Goal: Task Accomplishment & Management: Manage account settings

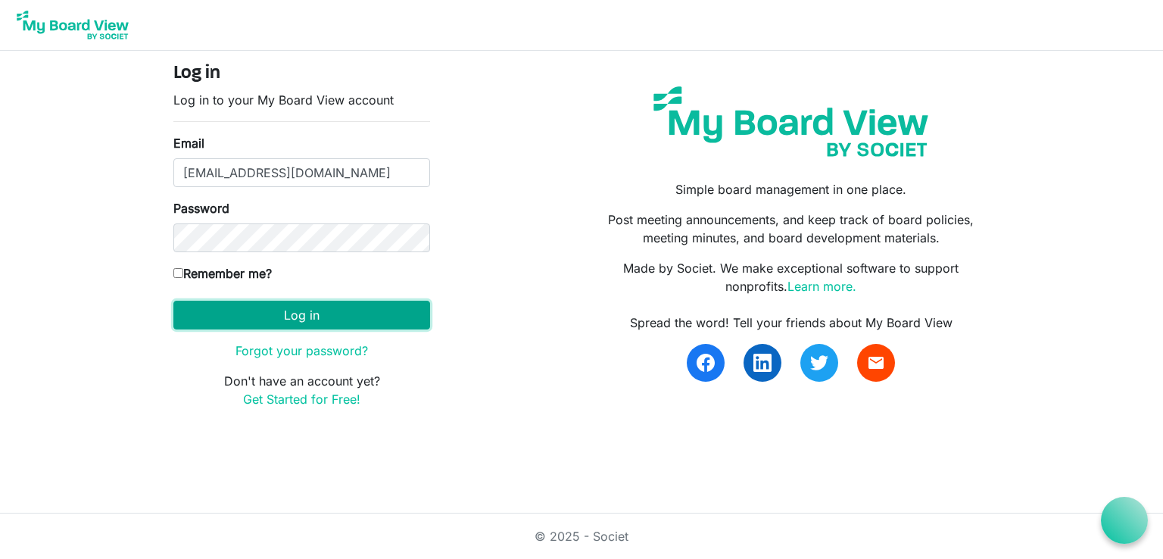
click at [328, 314] on button "Log in" at bounding box center [301, 315] width 257 height 29
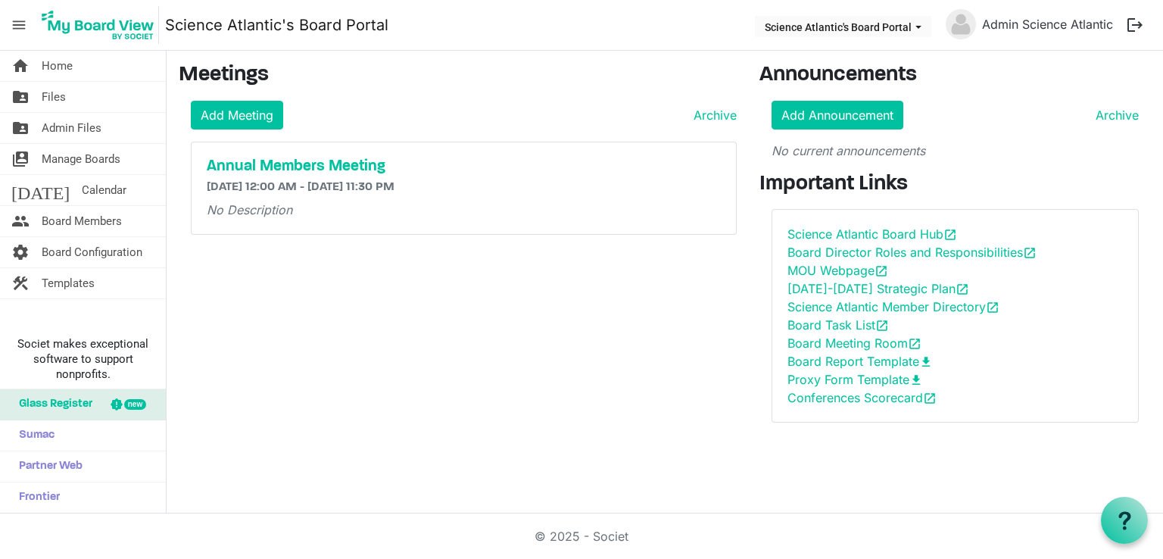
click at [380, 328] on div "Meetings Add Meeting Archive Annual Members Meeting [DATE] 12:00 AM - [DATE] 11…" at bounding box center [457, 249] width 581 height 372
click at [704, 108] on link "Archive" at bounding box center [712, 115] width 49 height 18
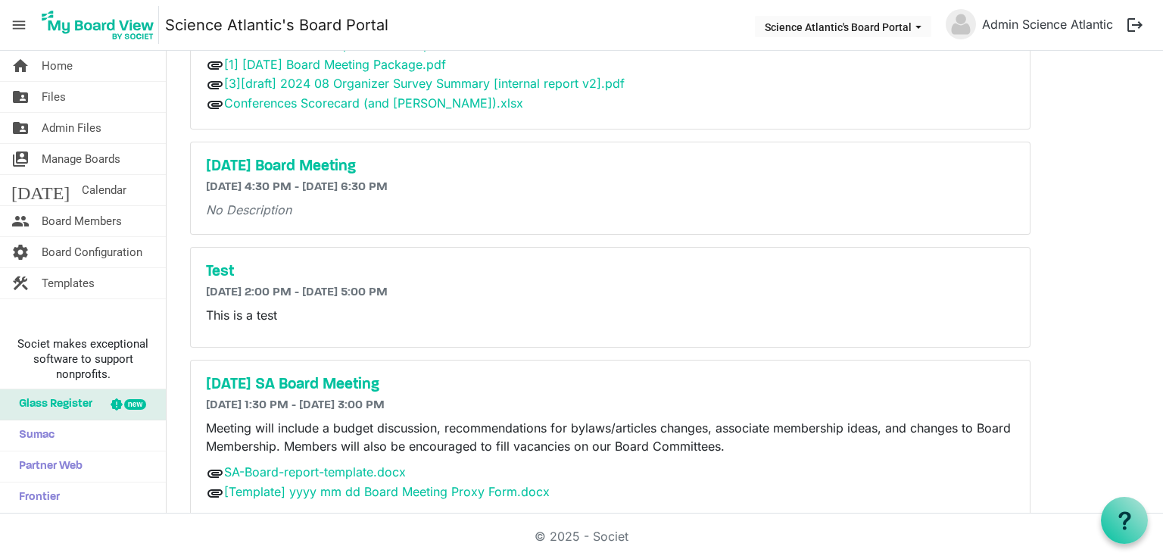
scroll to position [778, 0]
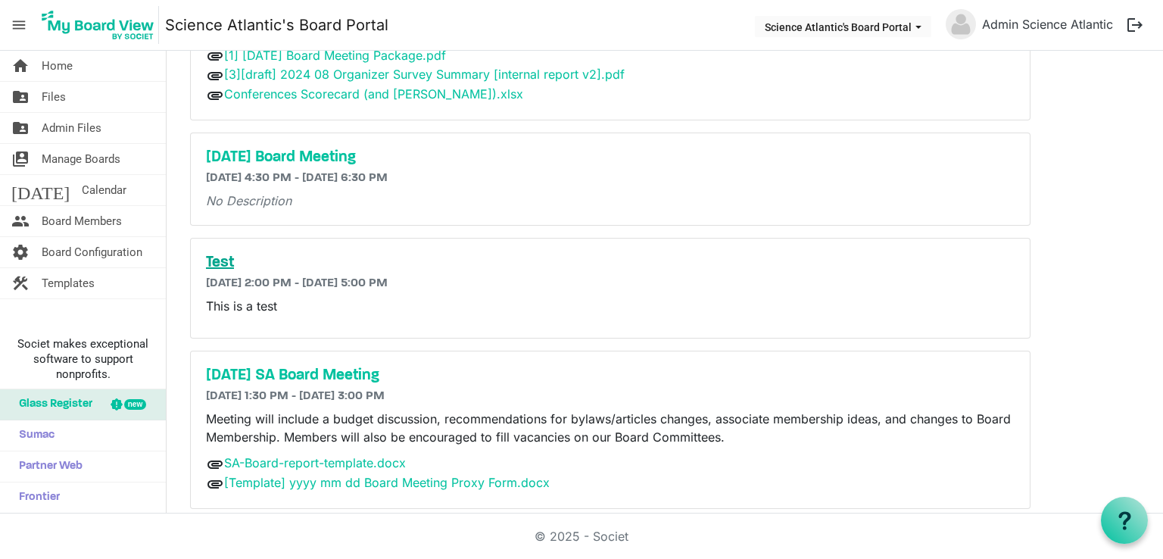
click at [232, 254] on h5 "Test" at bounding box center [610, 263] width 809 height 18
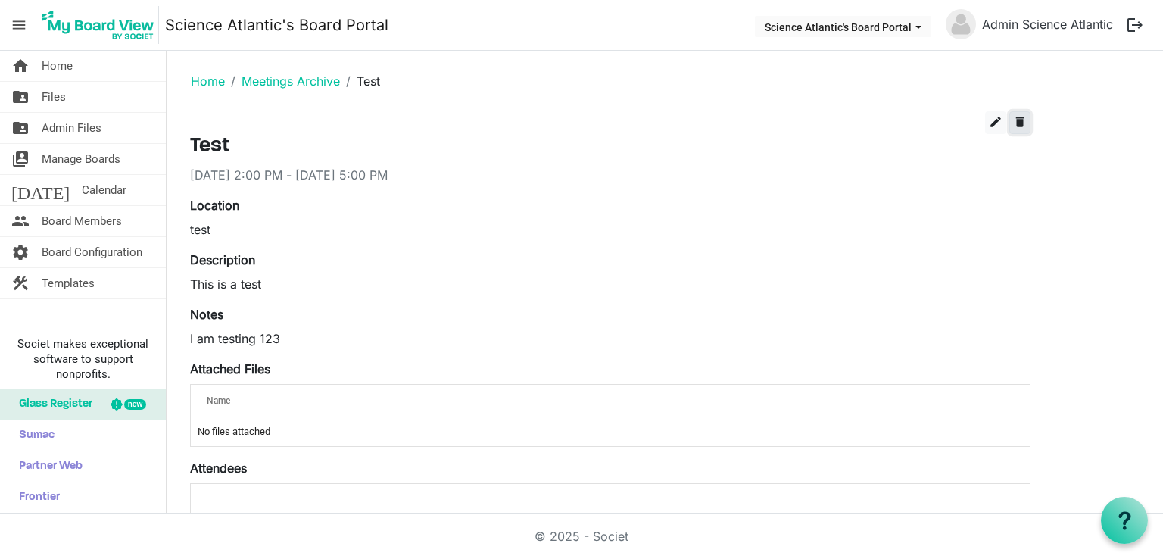
click at [1029, 122] on button "delete" at bounding box center [1020, 122] width 21 height 23
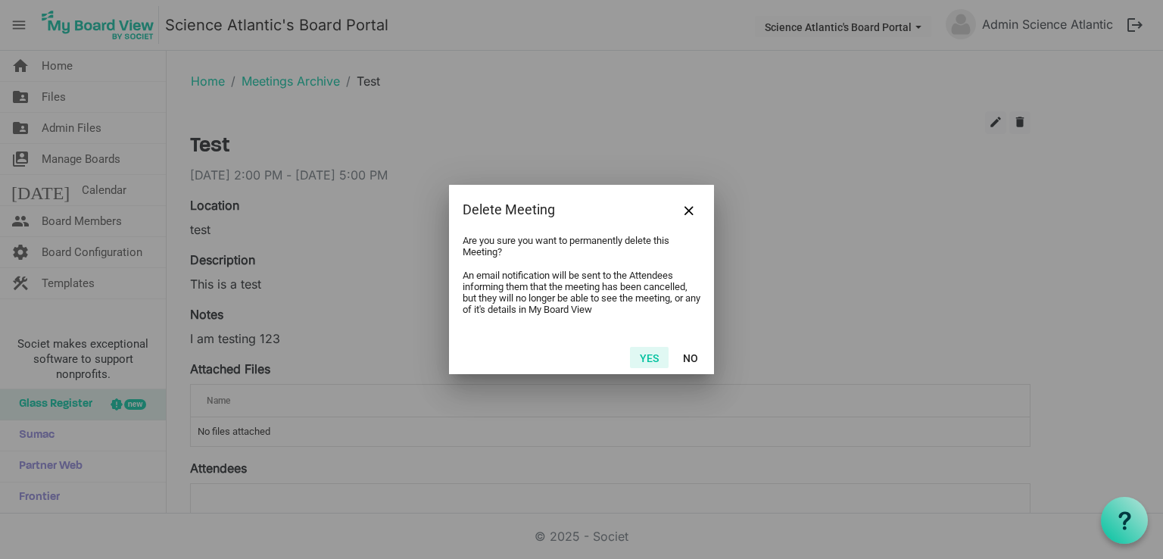
click at [656, 363] on button "Yes" at bounding box center [649, 357] width 39 height 21
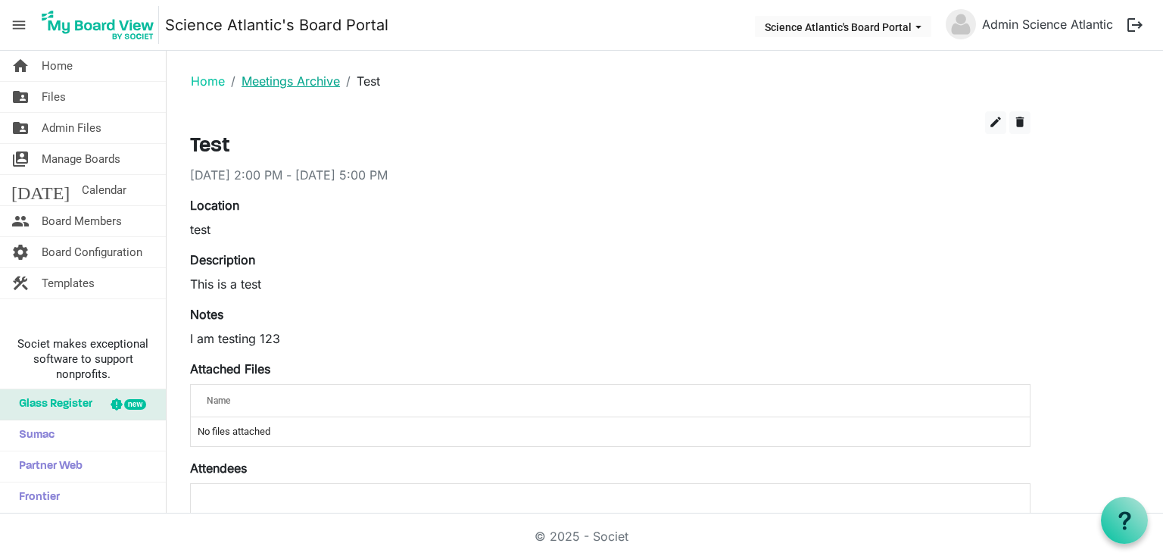
click at [281, 81] on body "menu Science Atlantic's Board Portal Science Atlantic's Board Portal Admin Scie…" at bounding box center [581, 257] width 1163 height 514
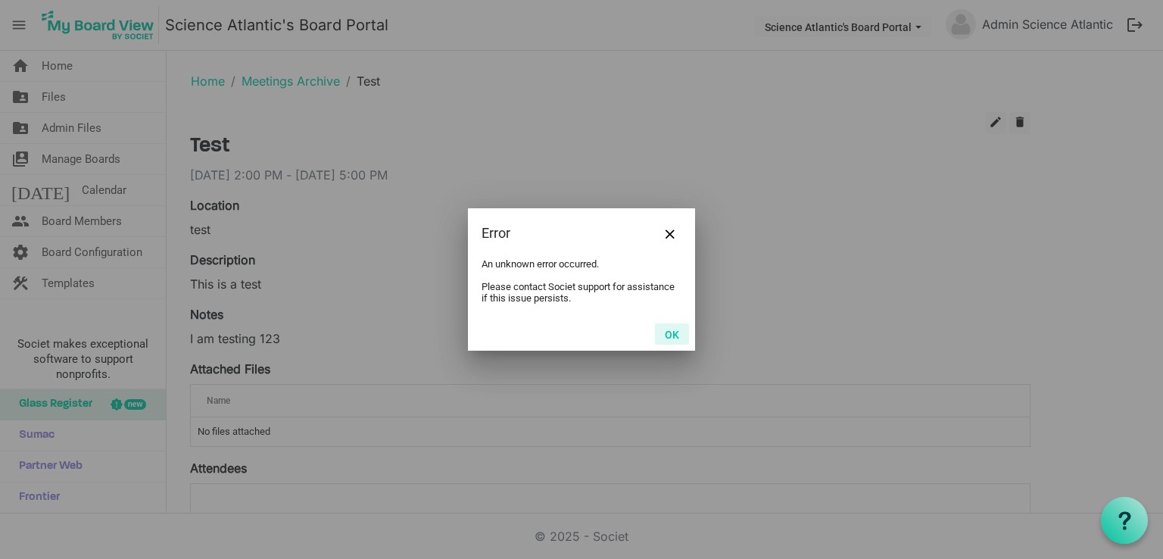
click at [659, 331] on button "OK" at bounding box center [672, 333] width 34 height 21
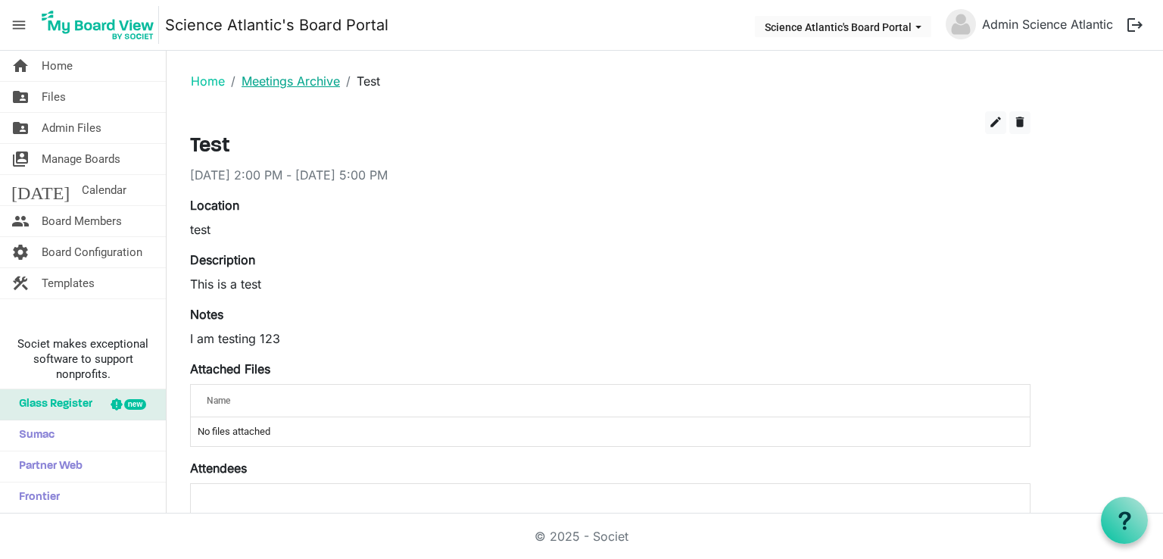
click at [307, 87] on link "Meetings Archive" at bounding box center [291, 80] width 98 height 15
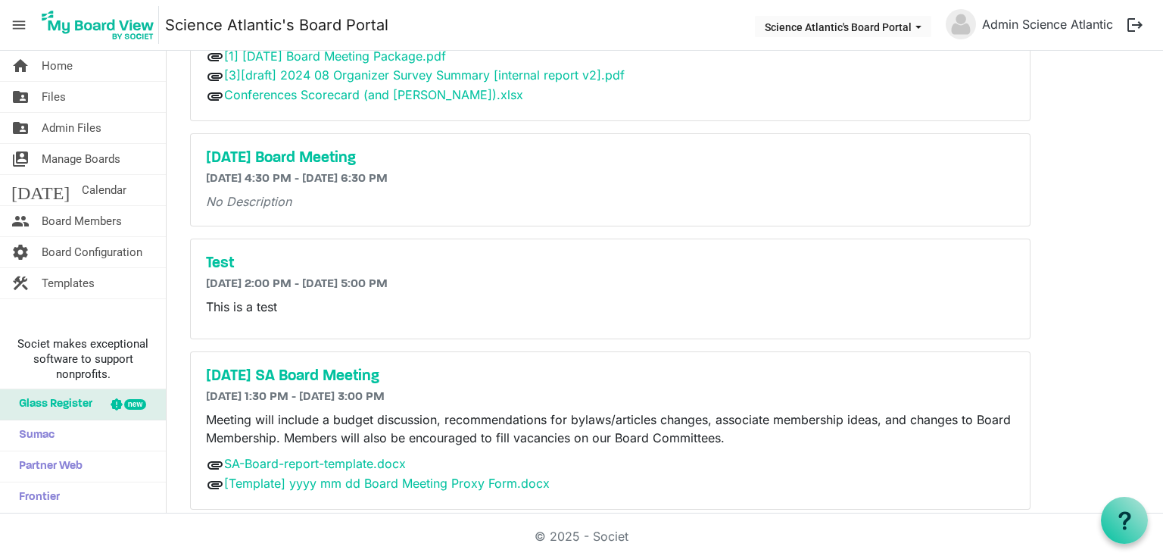
scroll to position [778, 0]
click at [327, 367] on h5 "[DATE] SA Board Meeting" at bounding box center [610, 376] width 809 height 18
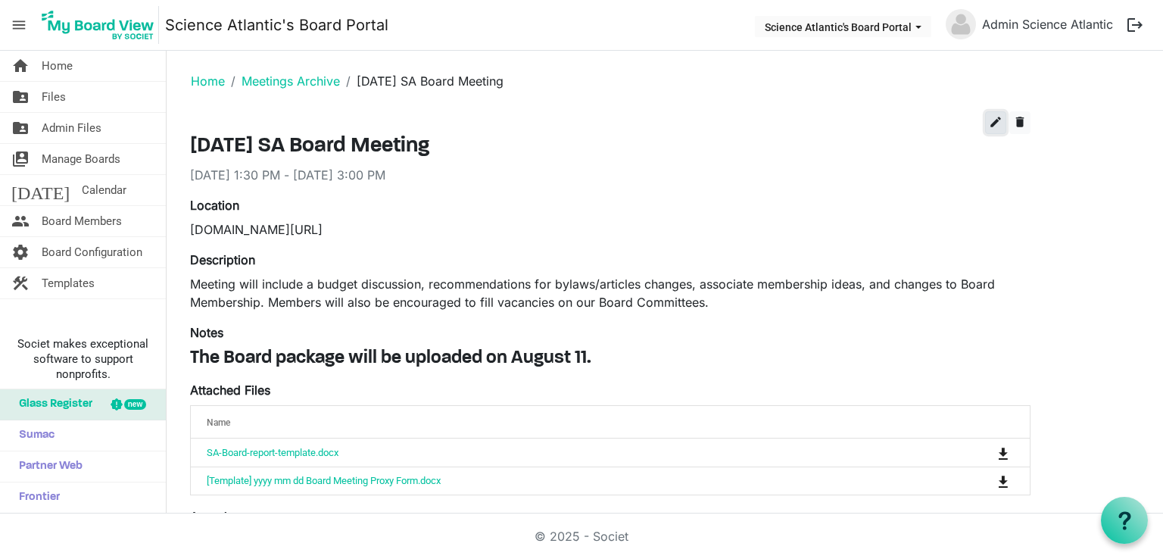
click at [986, 122] on button "edit" at bounding box center [995, 122] width 21 height 23
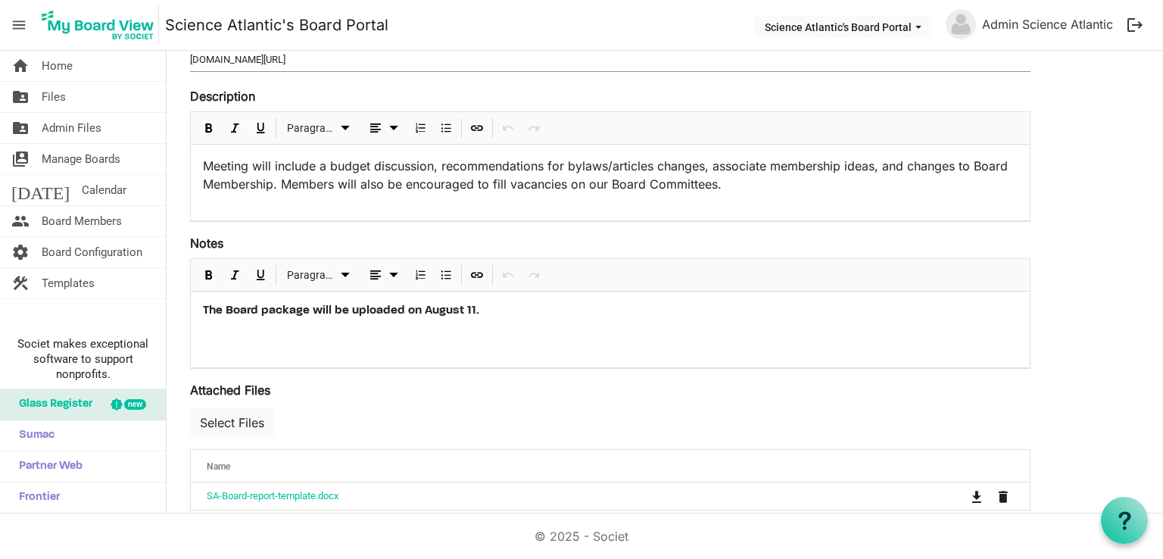
scroll to position [250, 0]
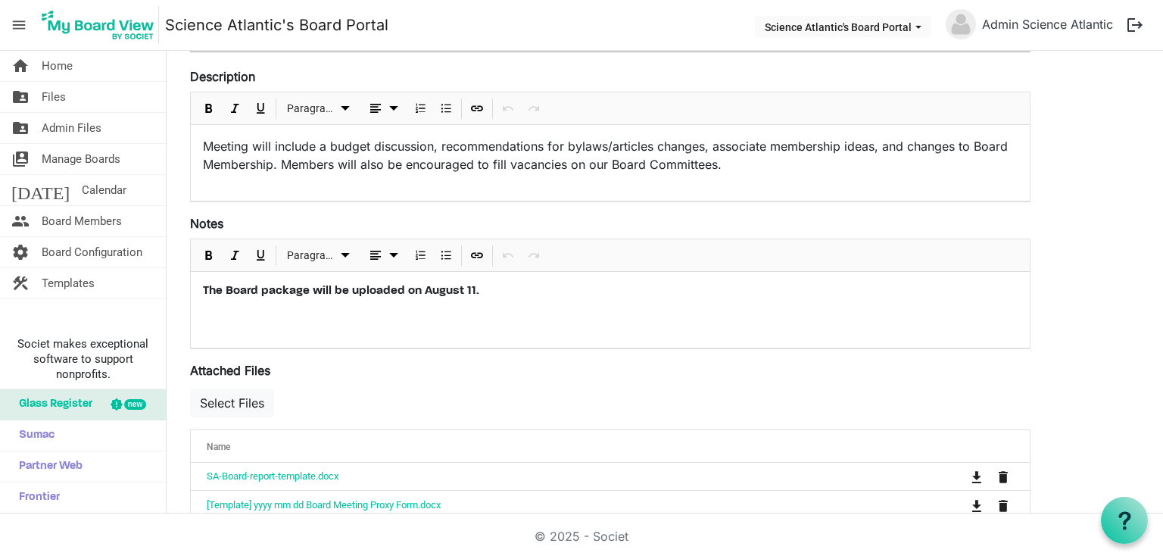
click at [506, 292] on h4 "The Board package will be uploaded on August 11. ﻿﻿" at bounding box center [610, 291] width 815 height 14
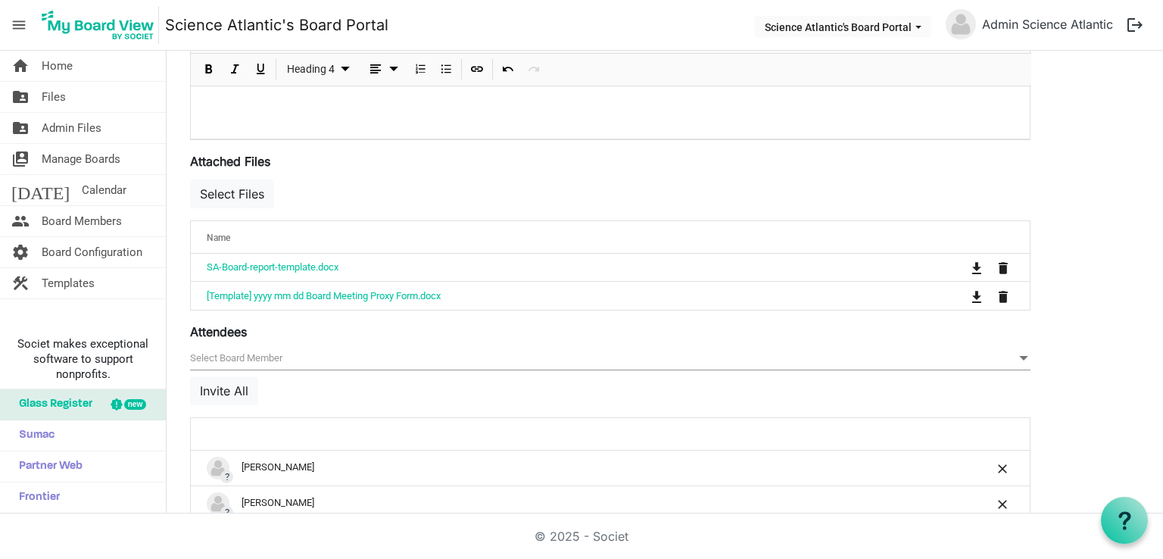
scroll to position [517, 0]
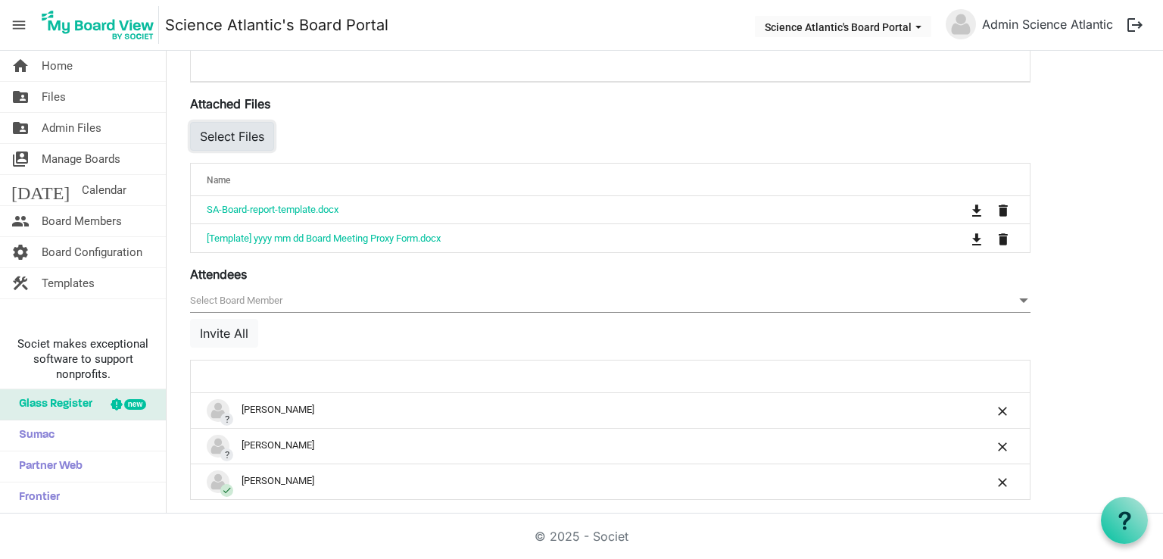
click at [255, 127] on button "Select Files" at bounding box center [232, 136] width 84 height 29
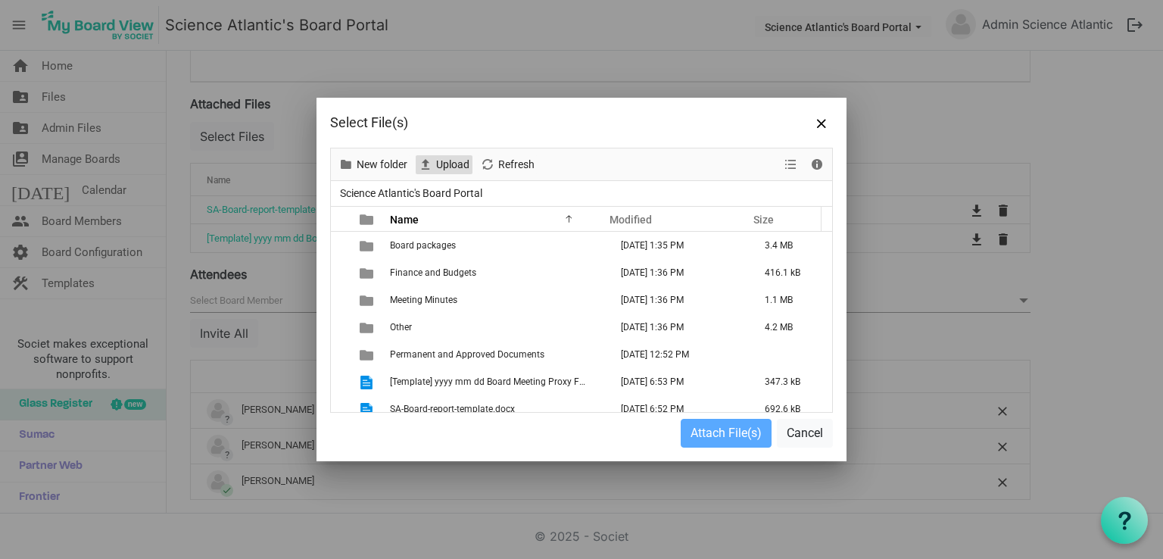
click at [439, 164] on span "Upload" at bounding box center [453, 164] width 36 height 19
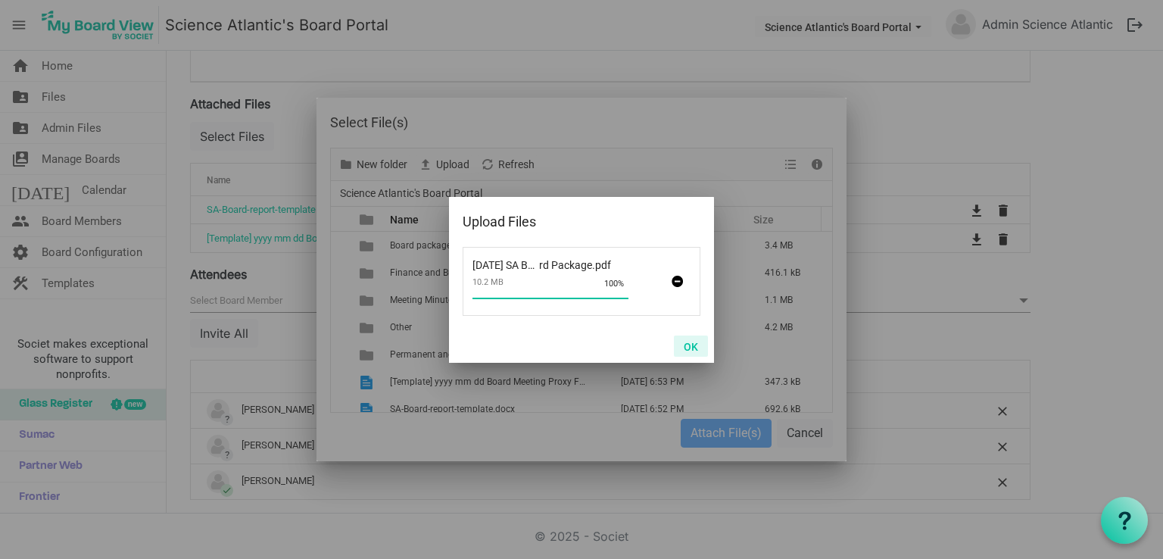
click at [682, 345] on button "OK" at bounding box center [691, 346] width 34 height 21
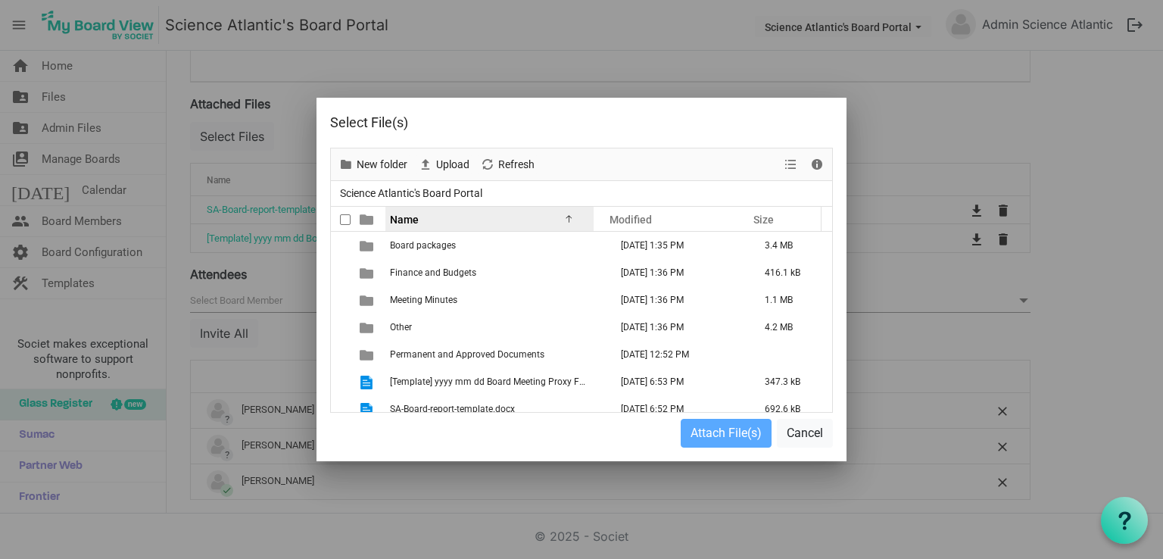
scroll to position [0, 0]
click at [448, 164] on span "Upload" at bounding box center [453, 164] width 36 height 19
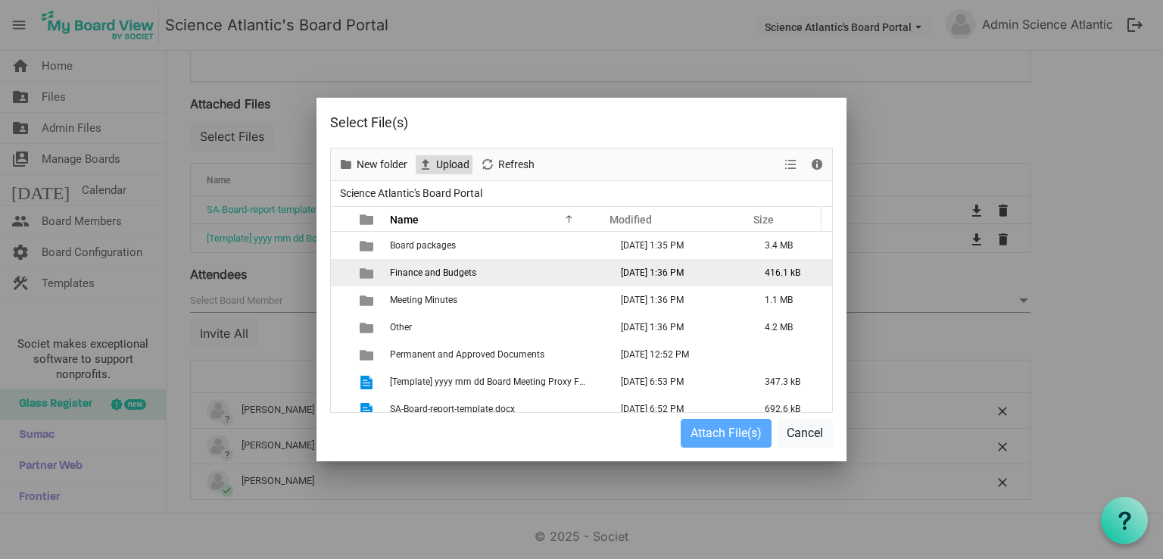
scroll to position [10, 0]
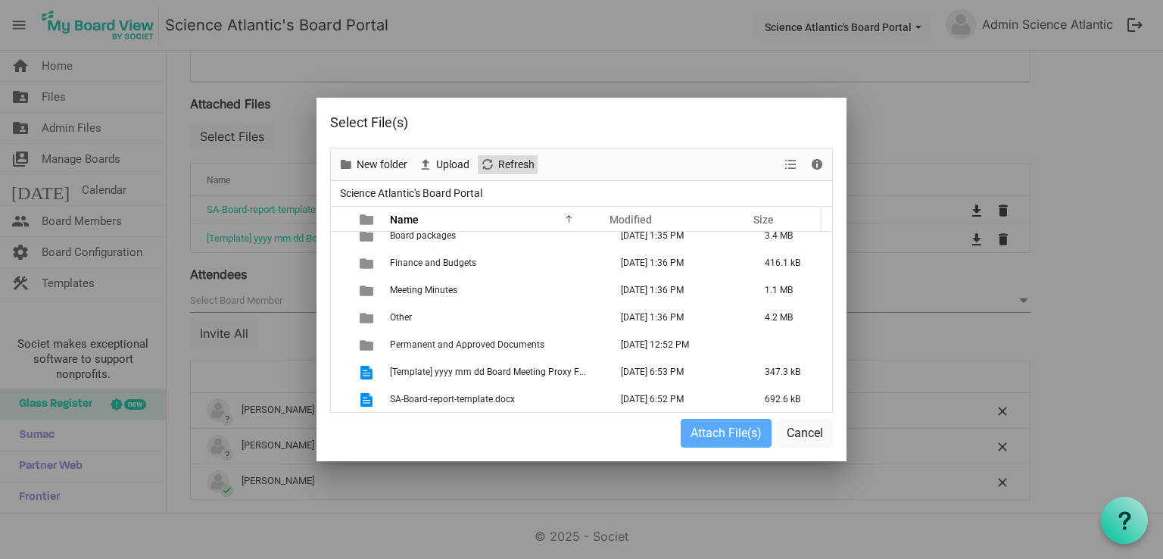
click at [508, 163] on span "Refresh" at bounding box center [516, 164] width 39 height 19
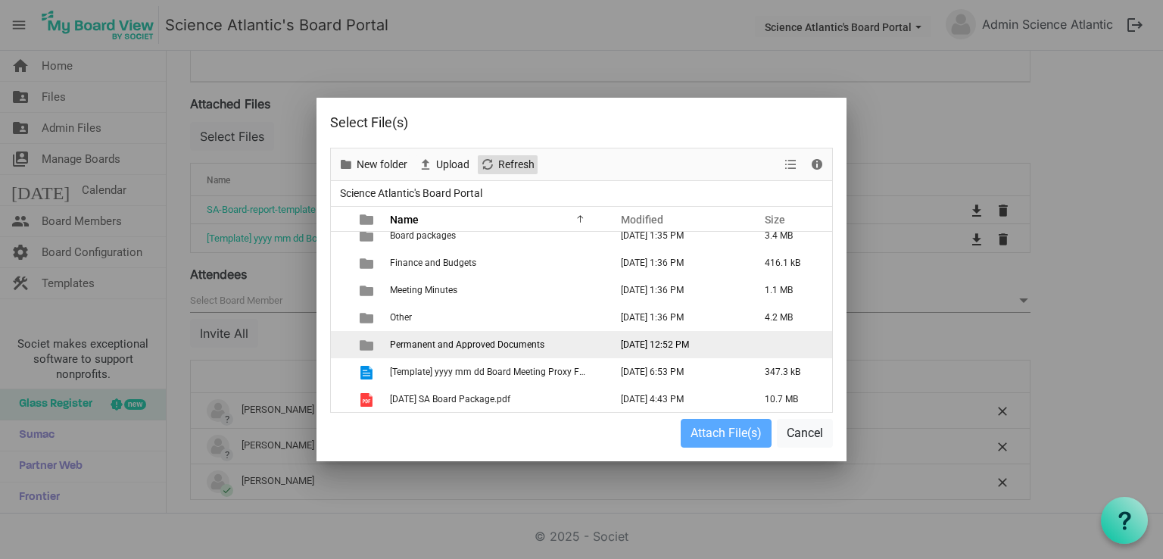
scroll to position [37, 0]
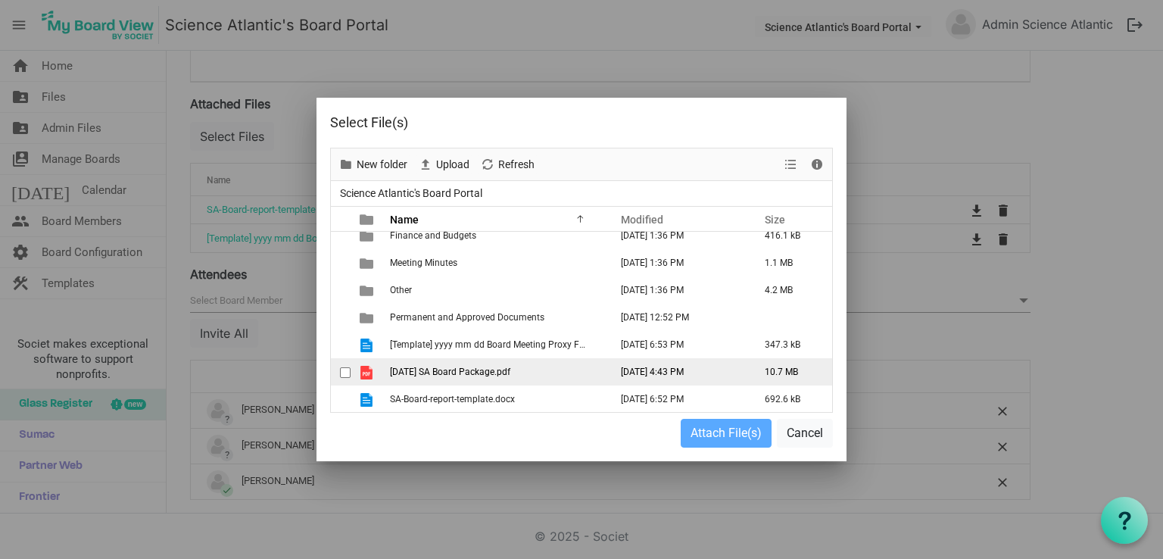
click at [469, 370] on span "2025 08 18 SA Board Package.pdf" at bounding box center [450, 372] width 120 height 11
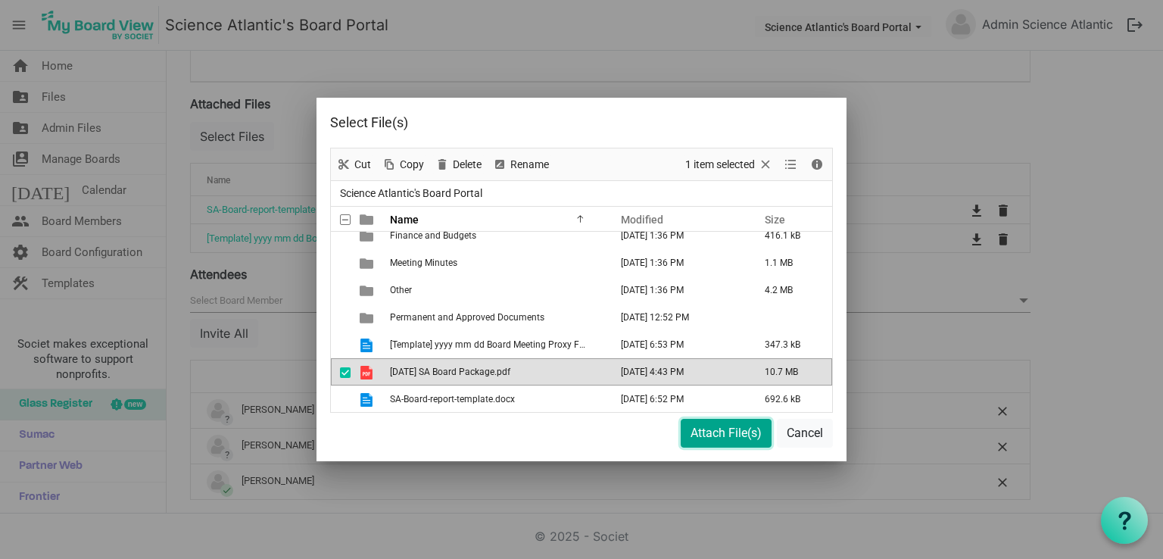
click at [703, 442] on button "Attach File(s)" at bounding box center [726, 433] width 91 height 29
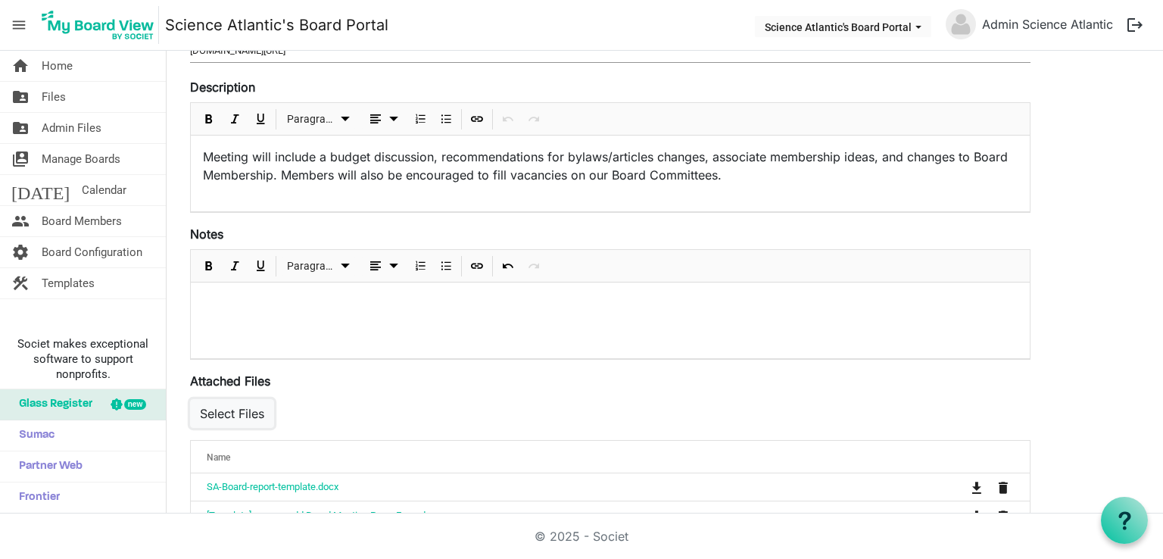
scroll to position [239, 0]
click at [472, 279] on div at bounding box center [477, 267] width 26 height 32
click at [212, 309] on p at bounding box center [610, 303] width 815 height 16
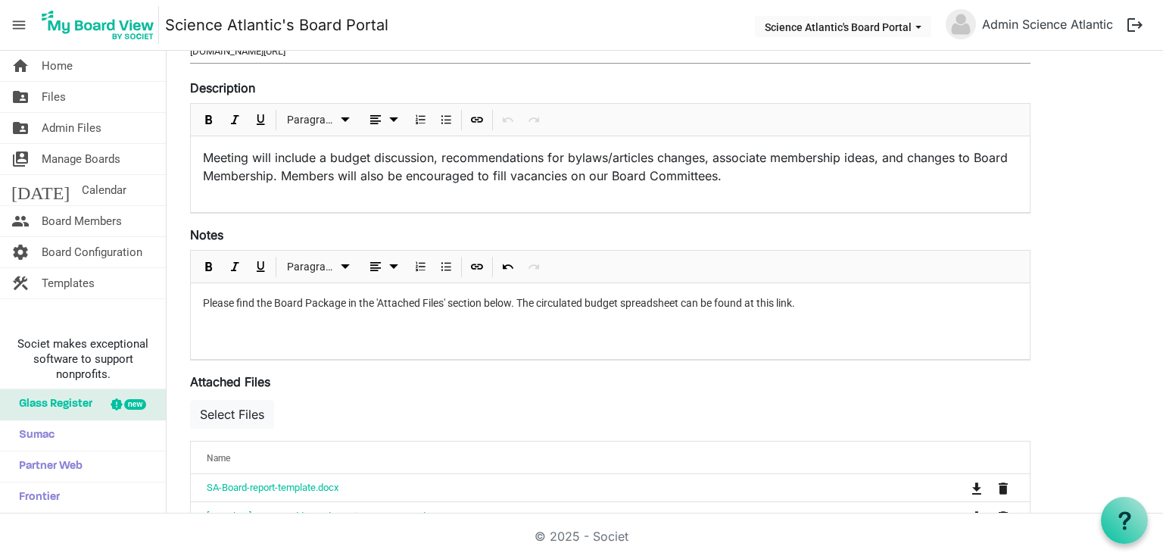
click at [761, 301] on p "Please find the Board Package in the 'Attached Files' section below. The circul…" at bounding box center [610, 303] width 815 height 16
drag, startPoint x: 761, startPoint y: 301, endPoint x: 787, endPoint y: 301, distance: 25.8
click at [787, 301] on p "Please find the Board Package in the 'Attached Files' section below. The circul…" at bounding box center [610, 303] width 815 height 16
click at [479, 264] on span "Insert Link" at bounding box center [477, 267] width 18 height 19
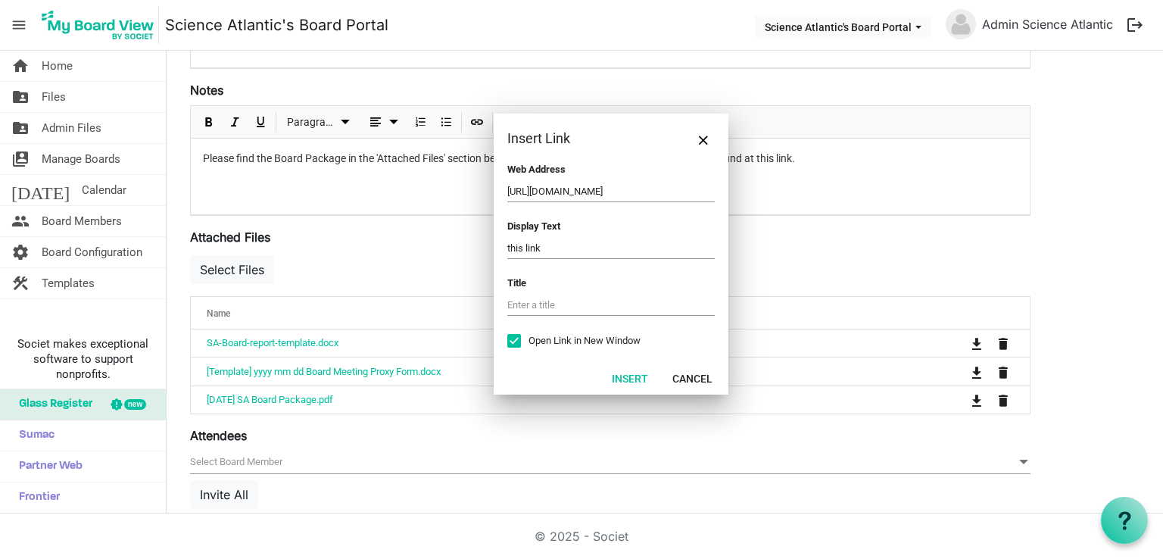
scroll to position [384, 0]
type input "https://docs.google.com/spreadsheets/d/1FB_wtMzzzzc6YI9uzOosdjmmHwM99RpOJQ0vBTz…"
click at [646, 372] on button "Insert" at bounding box center [630, 377] width 56 height 21
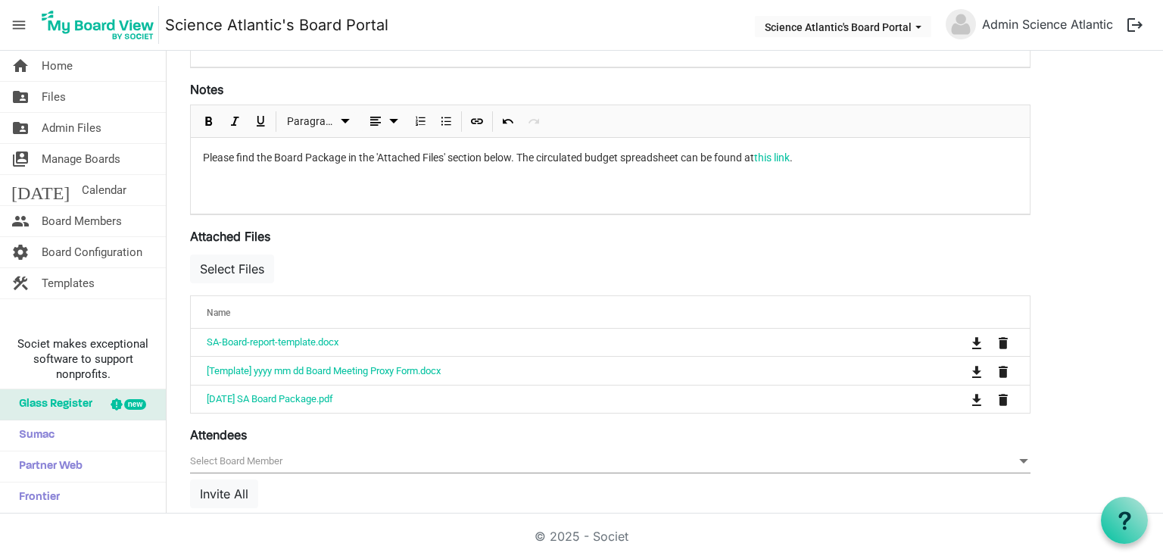
click at [1054, 238] on div "Save Cancel 2025 08 18 SA Board Meeting Start Time 8/18/2025 1:30 PM End Time 8…" at bounding box center [665, 218] width 973 height 982
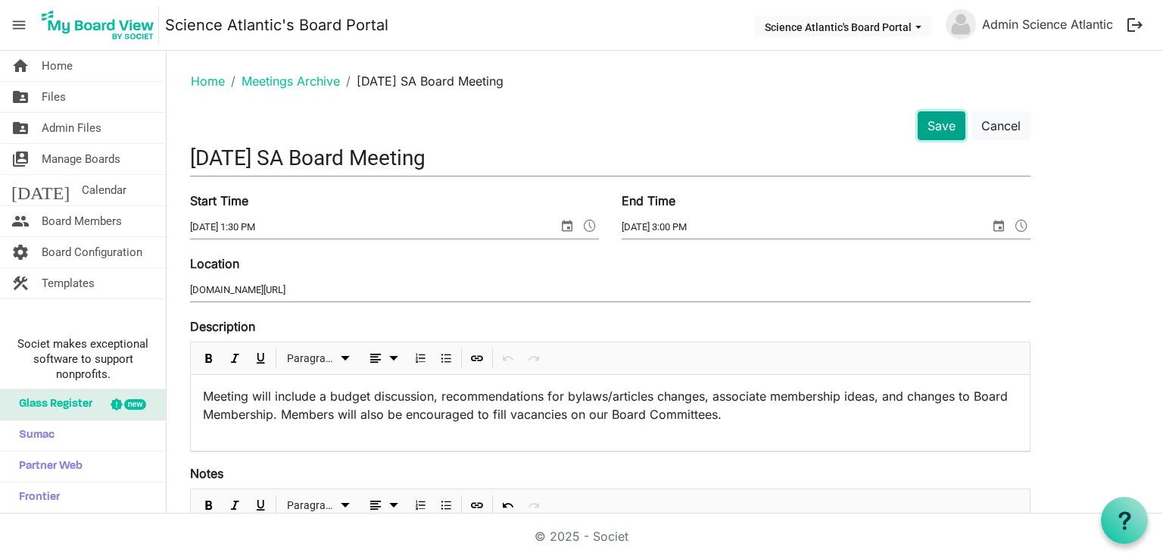
click at [952, 116] on button "Save" at bounding box center [942, 125] width 48 height 29
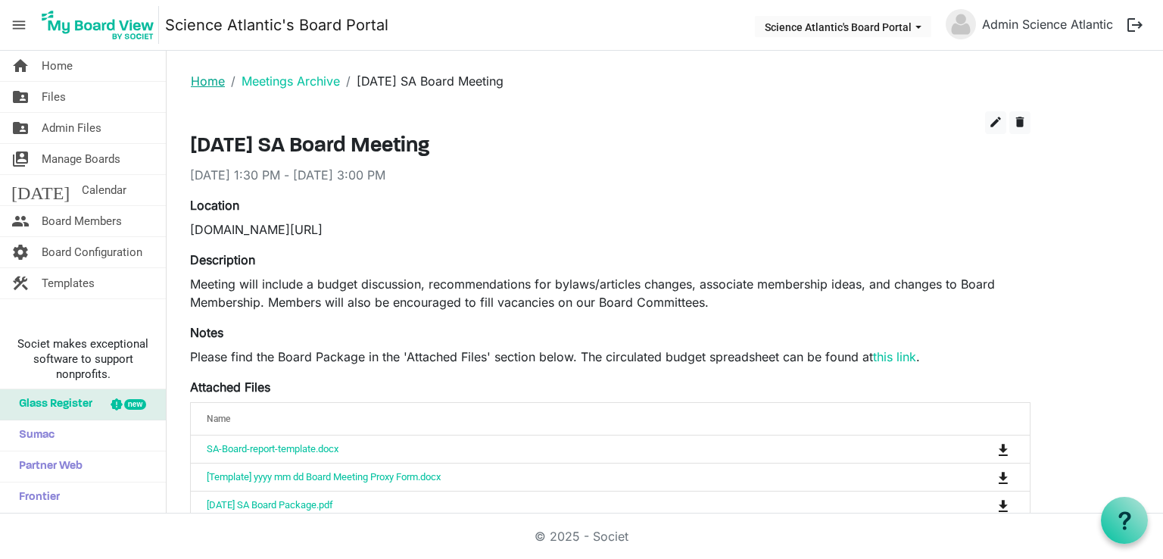
click at [213, 80] on link "Home" at bounding box center [208, 80] width 34 height 15
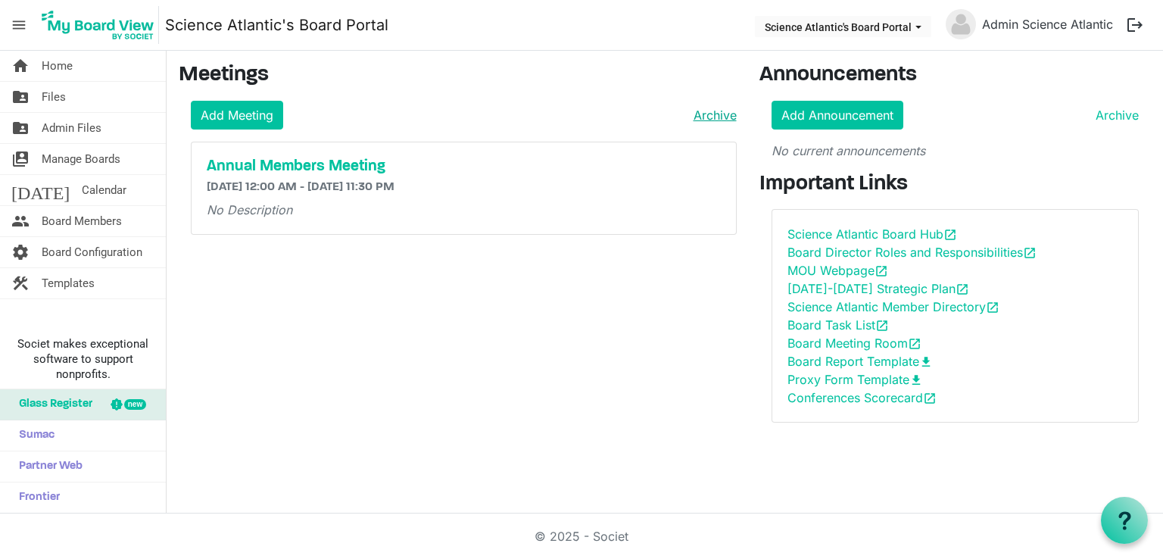
click at [704, 117] on link "Archive" at bounding box center [712, 115] width 49 height 18
click at [227, 123] on link "Add Meeting" at bounding box center [237, 115] width 92 height 29
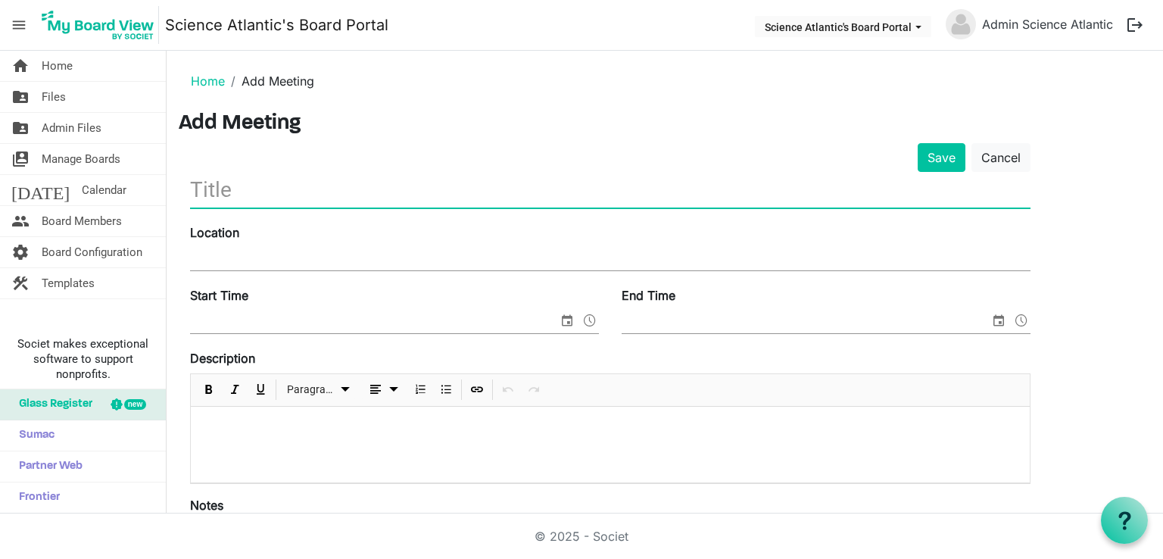
click at [401, 183] on input "text" at bounding box center [610, 190] width 841 height 36
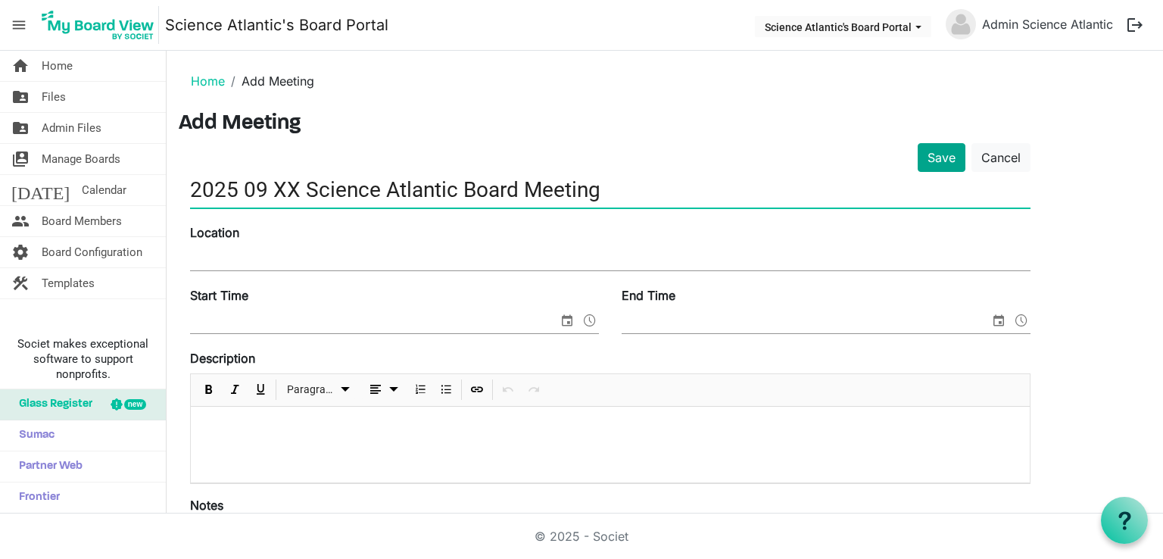
type input "2025 09 XX Science Atlantic Board Meeting"
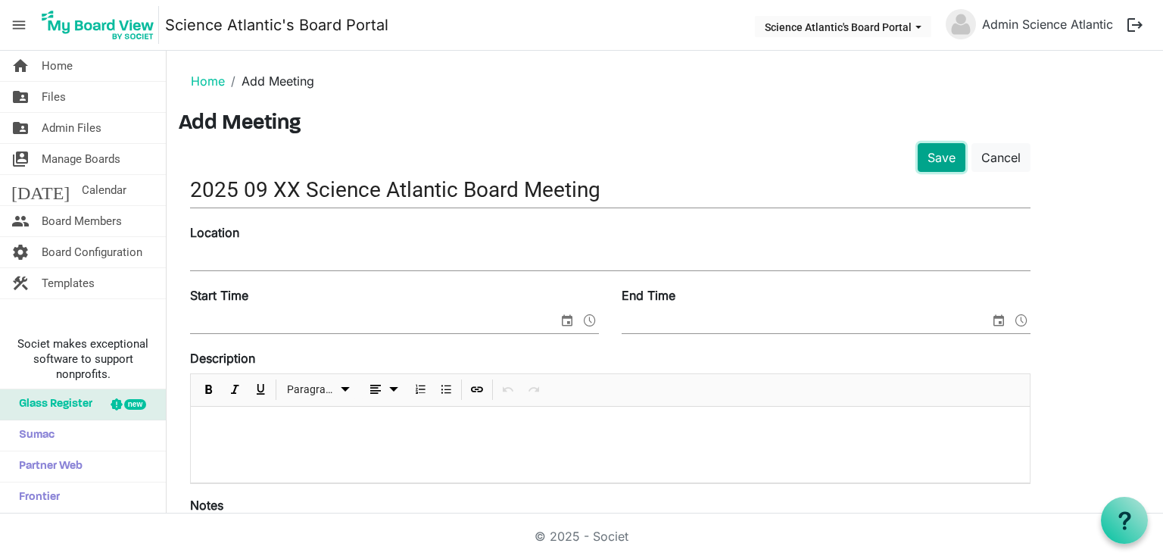
click at [932, 158] on button "Save" at bounding box center [942, 157] width 48 height 29
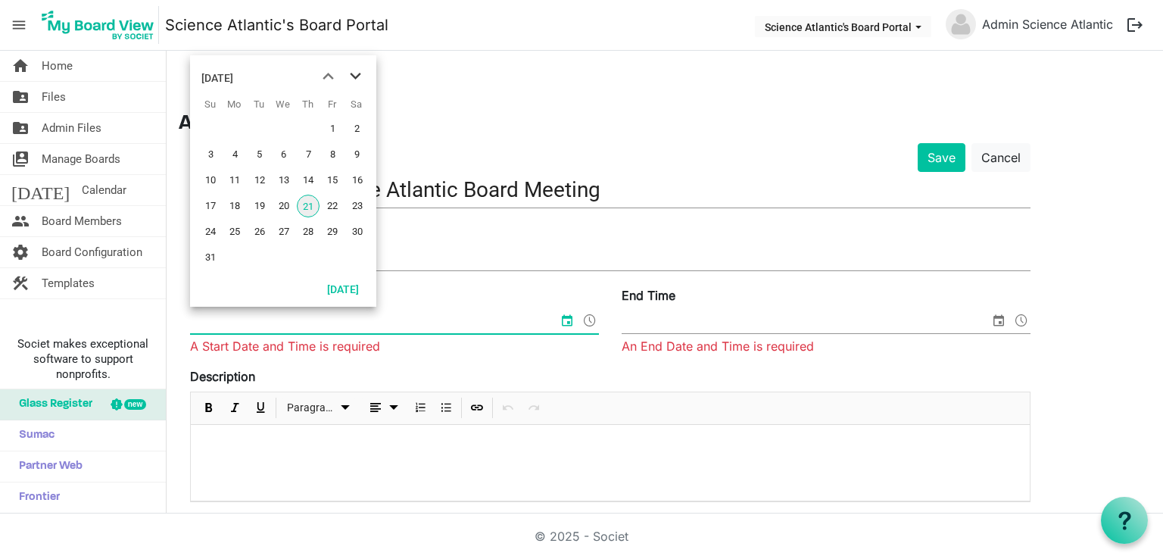
click at [354, 75] on span "next month" at bounding box center [355, 76] width 27 height 27
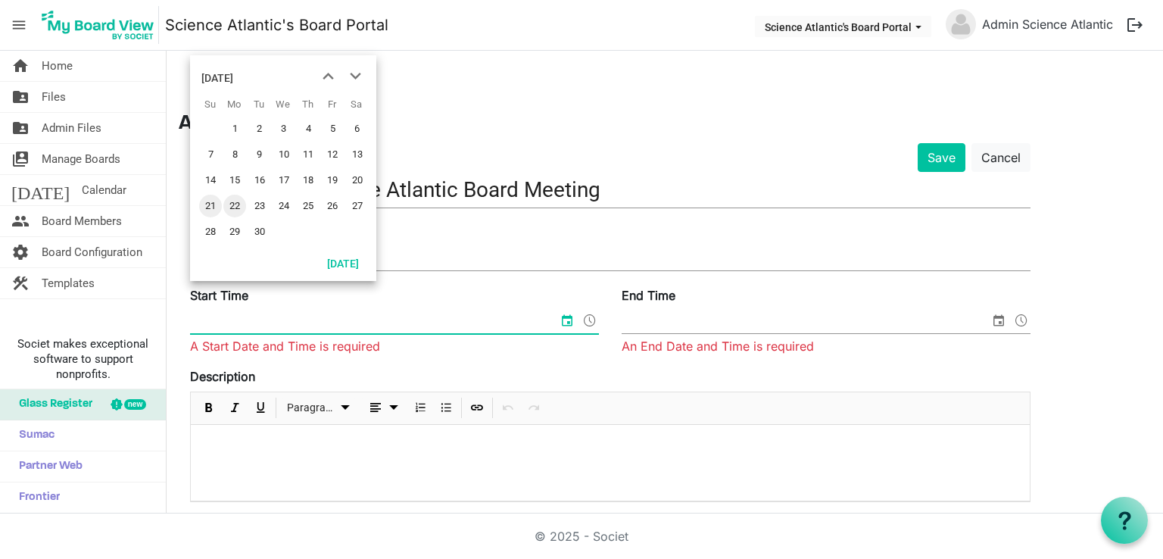
click at [230, 208] on span "22" at bounding box center [234, 206] width 23 height 23
type input "9/22/2025 12:00 AM"
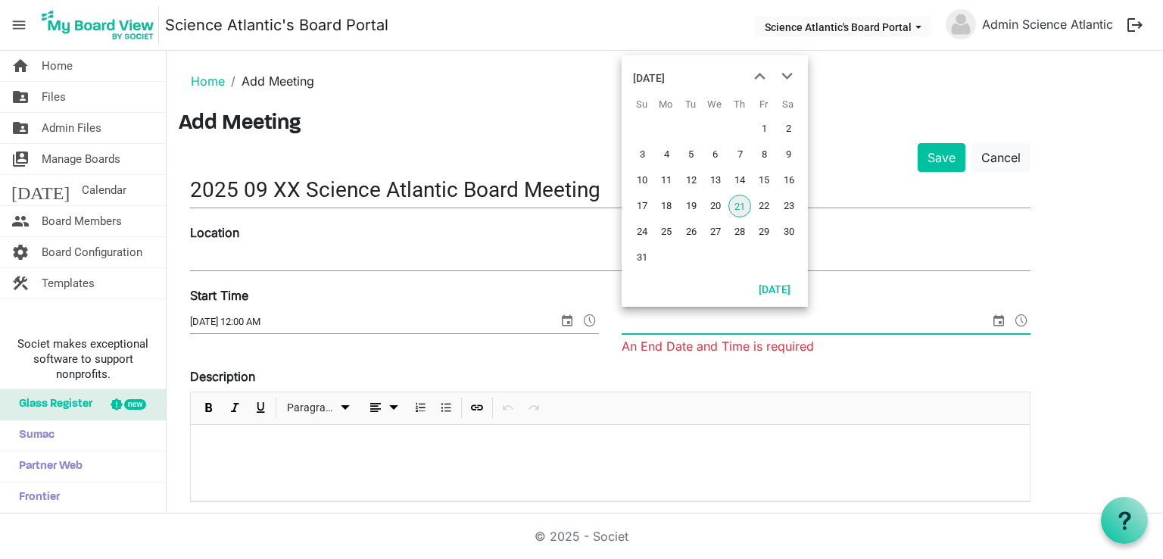
click at [995, 319] on span "select" at bounding box center [999, 321] width 18 height 20
click at [794, 77] on span "next month" at bounding box center [787, 76] width 27 height 27
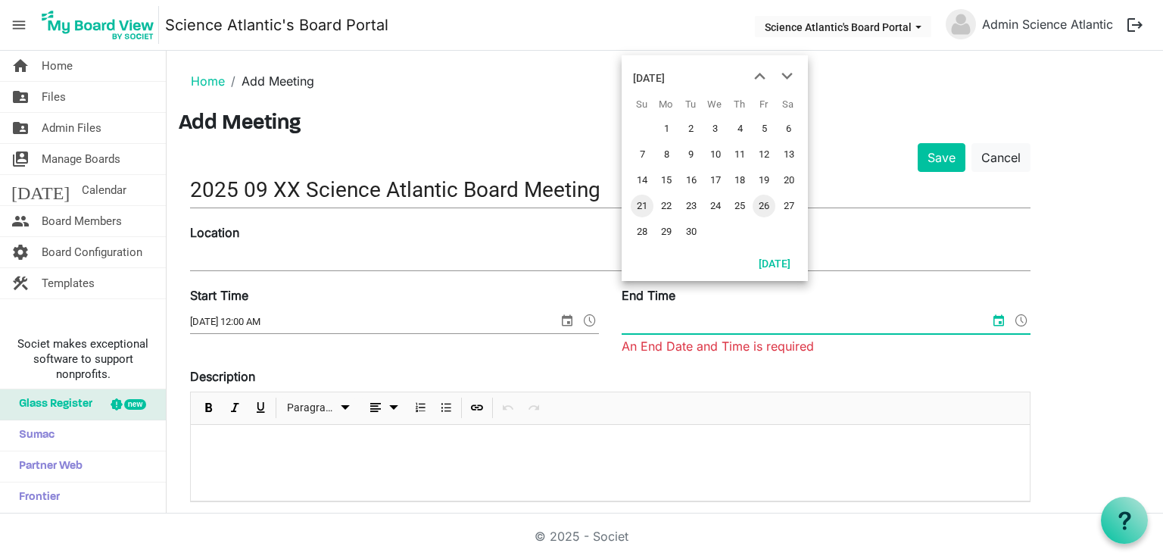
click at [764, 206] on span "26" at bounding box center [764, 206] width 23 height 23
type input "9/26/2025 12:00 AM"
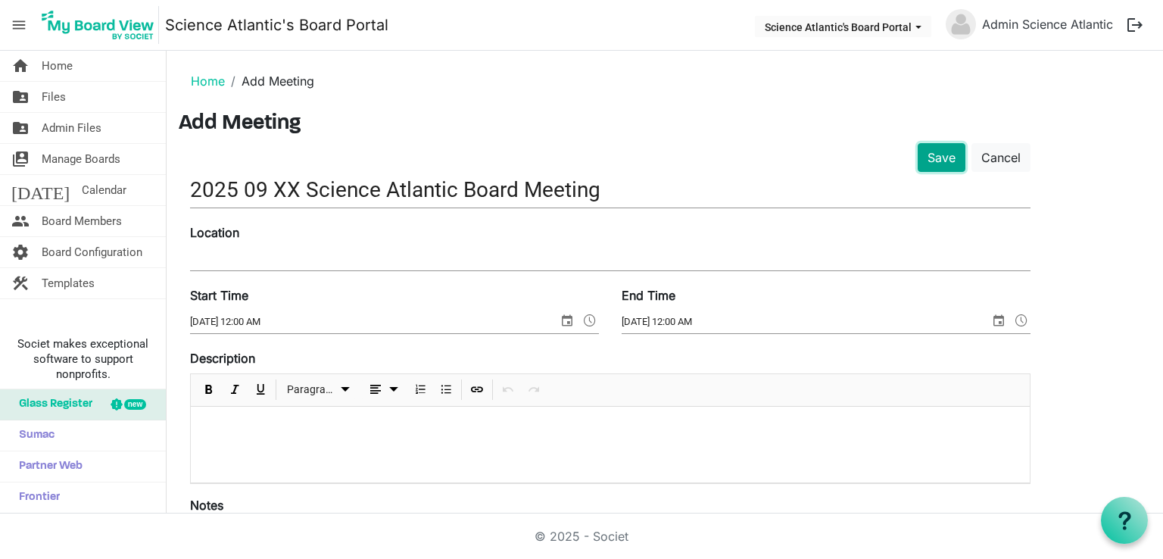
click at [933, 152] on button "Save" at bounding box center [942, 157] width 48 height 29
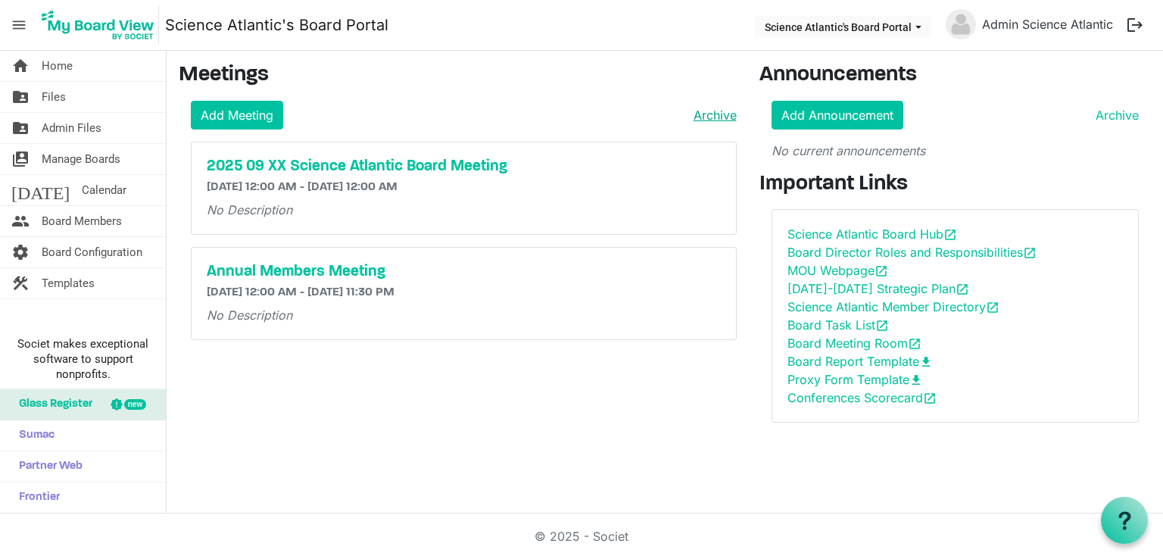
click at [716, 122] on link "Archive" at bounding box center [712, 115] width 49 height 18
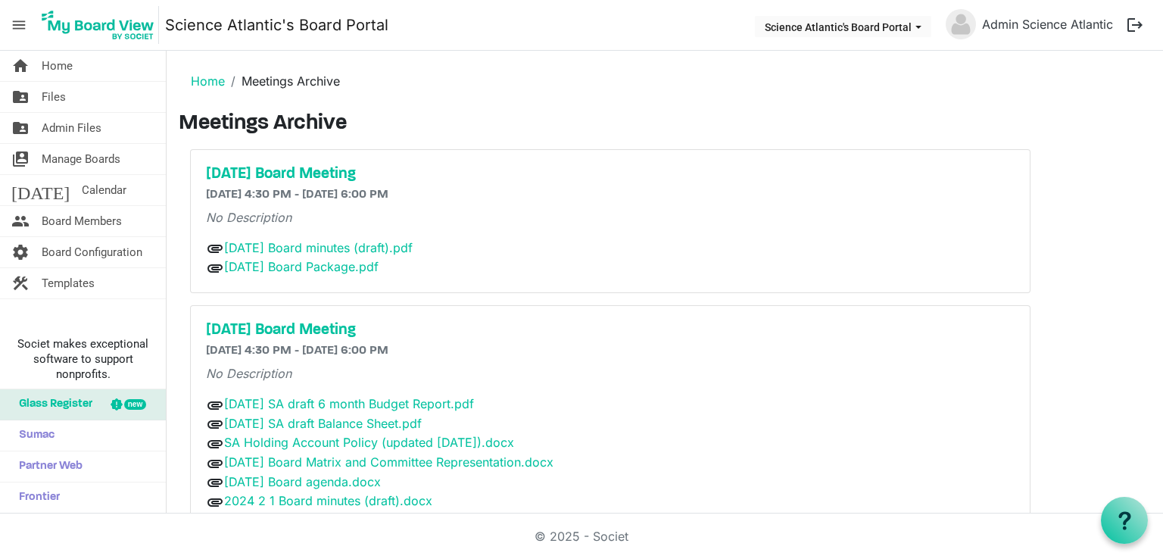
click at [210, 72] on li "Home" at bounding box center [208, 81] width 34 height 18
click at [210, 81] on link "Home" at bounding box center [208, 80] width 34 height 15
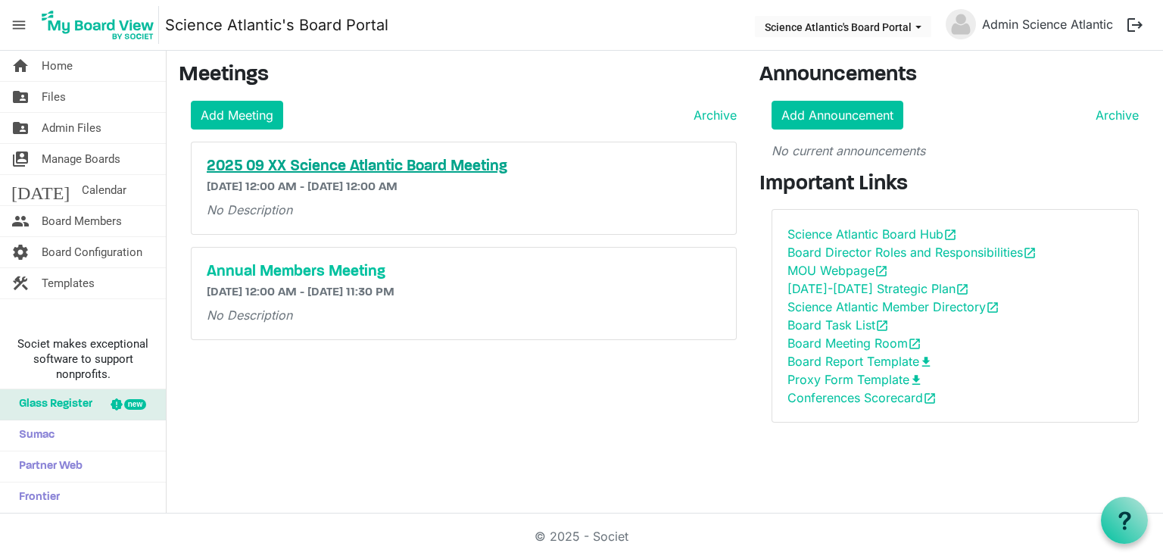
click at [449, 163] on h5 "2025 09 XX Science Atlantic Board Meeting" at bounding box center [464, 167] width 514 height 18
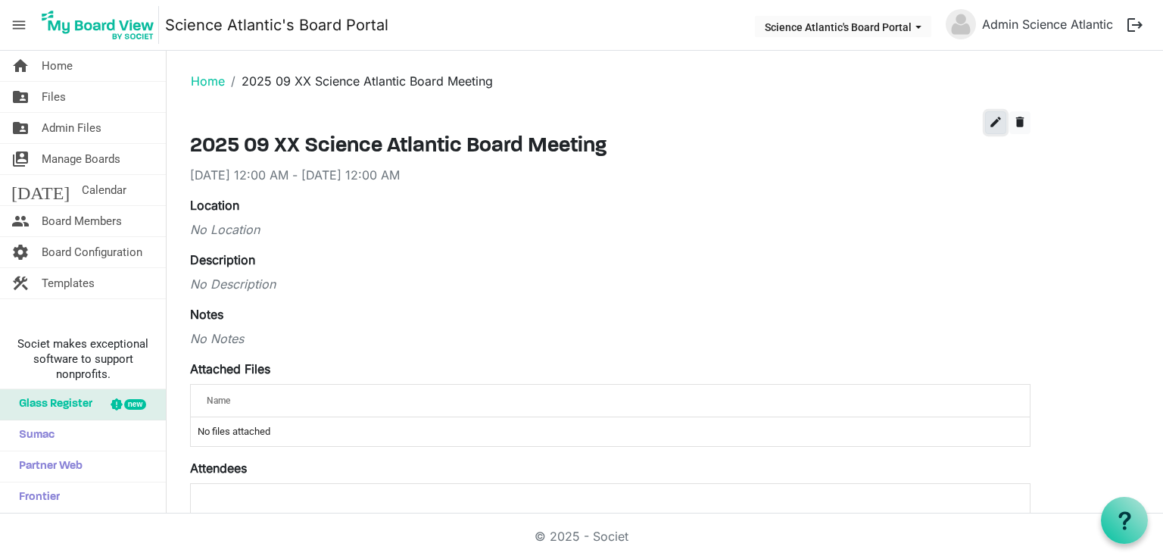
click at [995, 123] on span "edit" at bounding box center [996, 122] width 14 height 14
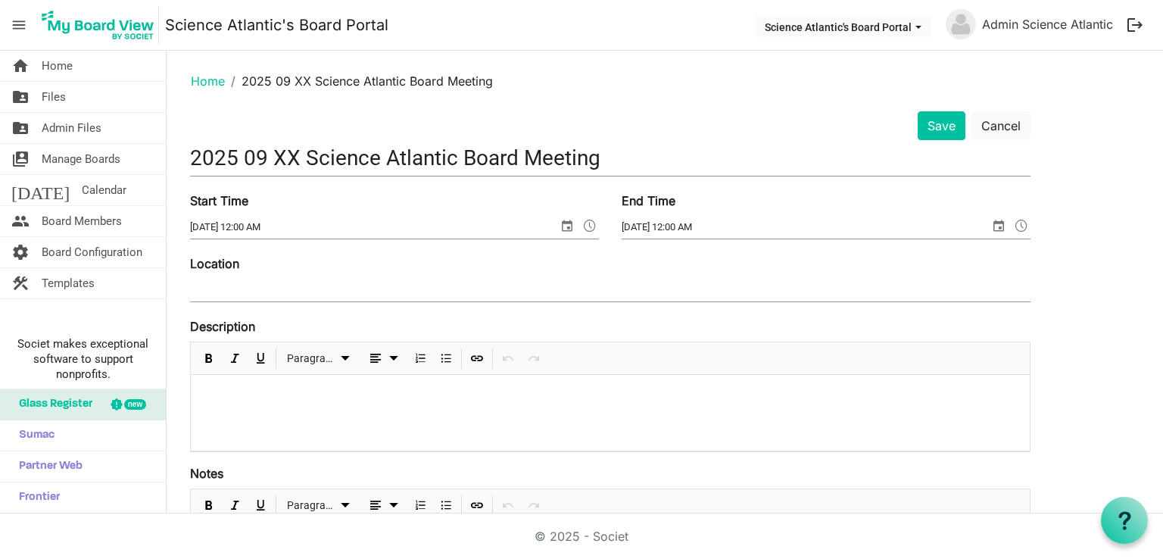
click at [458, 160] on input "2025 09 XX Science Atlantic Board Meeting" at bounding box center [610, 158] width 841 height 36
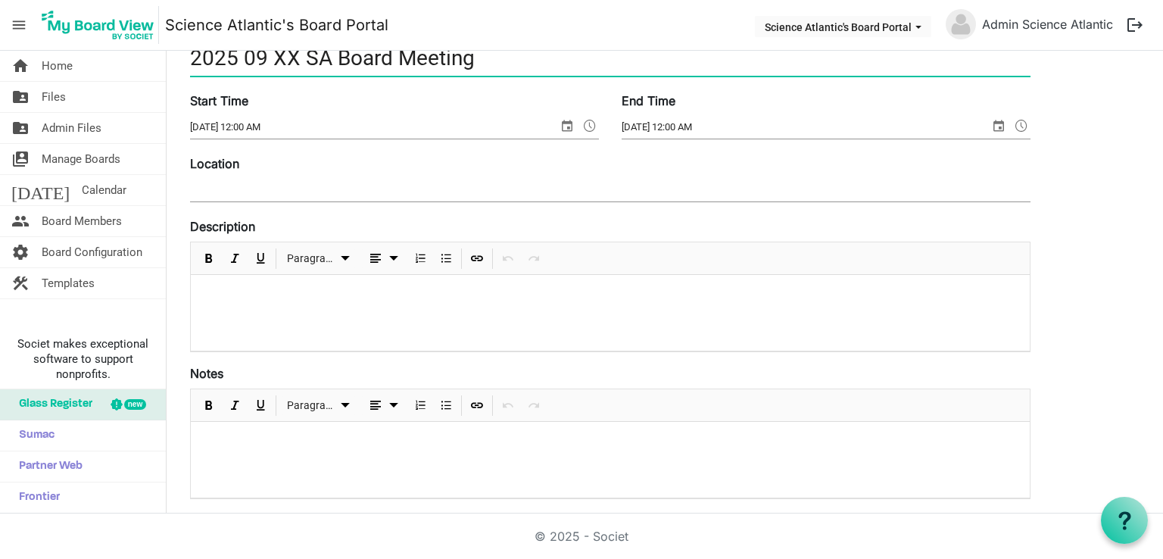
scroll to position [109, 0]
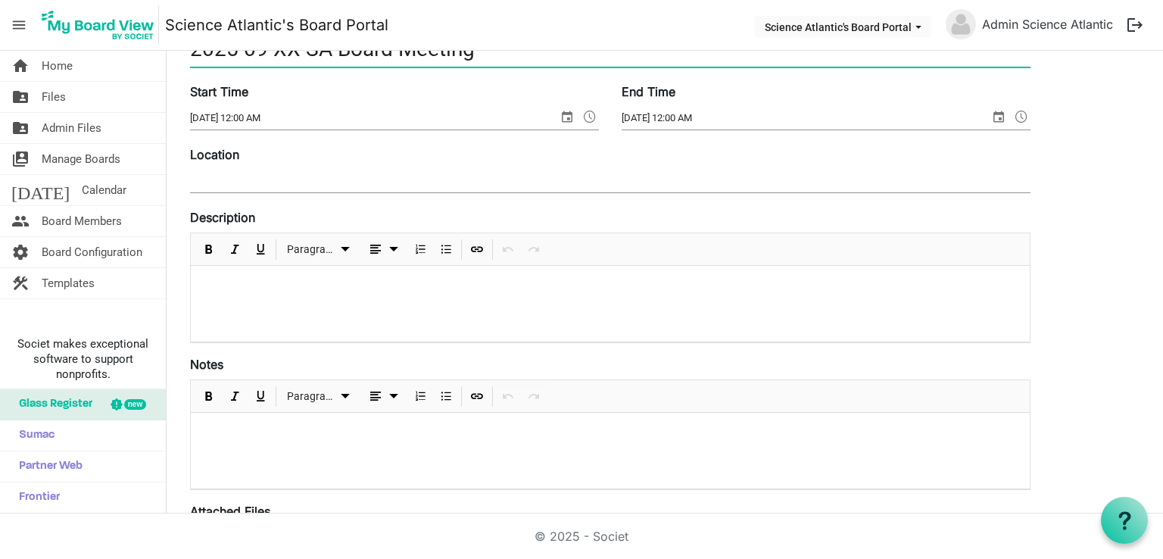
type input "2025 09 XX SA Board Meeting"
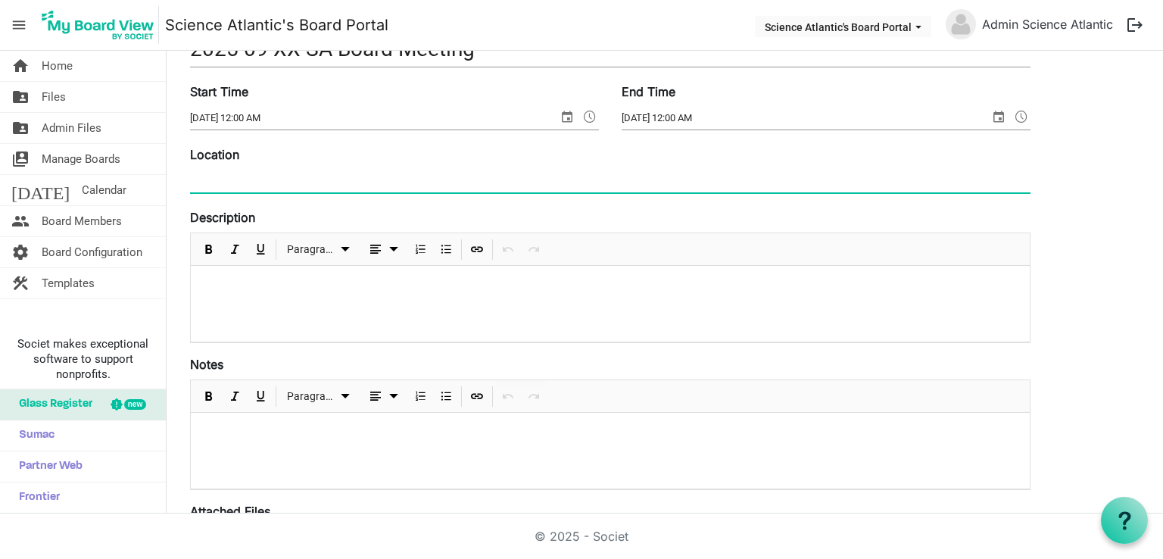
click at [507, 189] on input "Location" at bounding box center [610, 181] width 841 height 23
type input "meet.google.com/xdn-qrsc-dji"
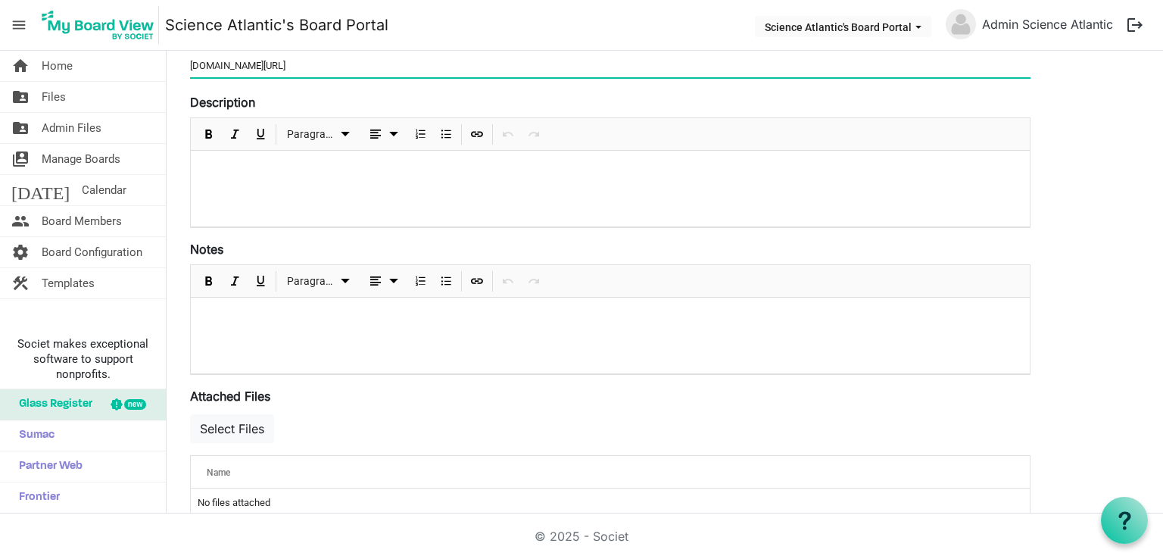
scroll to position [233, 0]
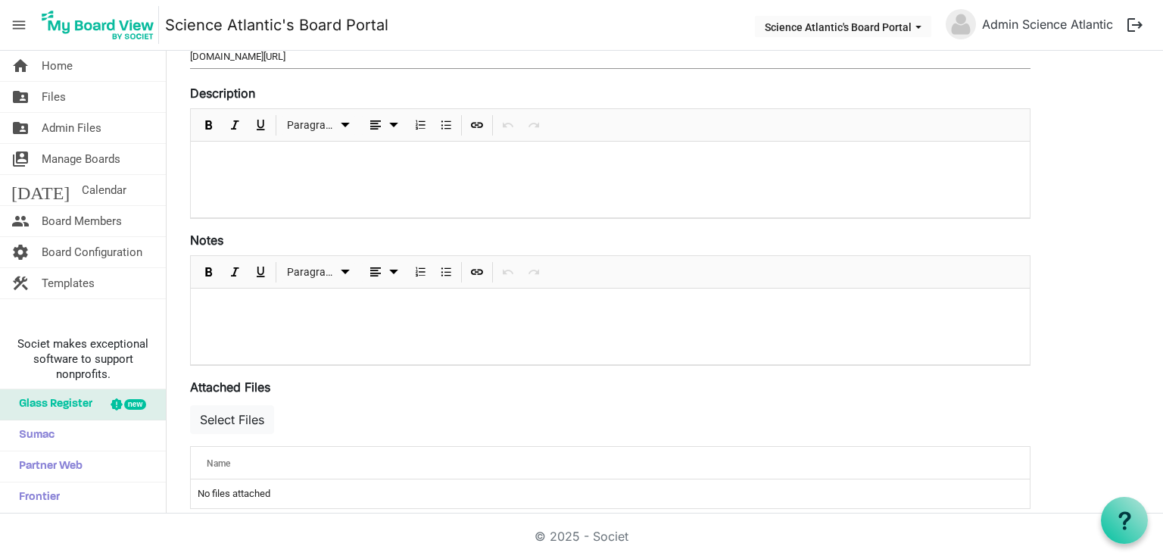
click at [320, 176] on div at bounding box center [610, 180] width 839 height 76
click at [295, 310] on p at bounding box center [610, 309] width 815 height 16
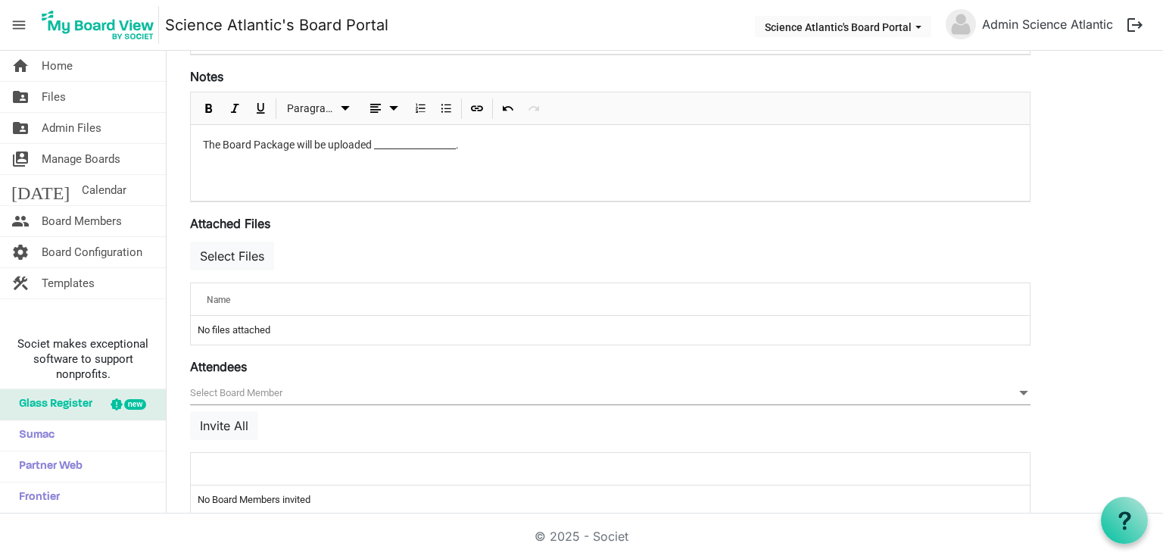
scroll to position [456, 0]
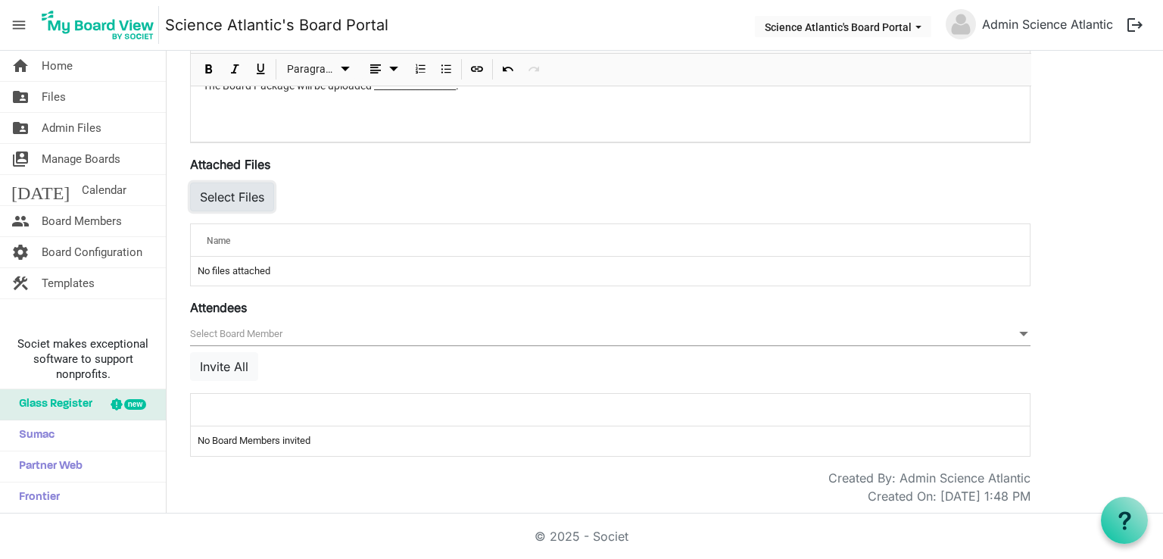
click at [261, 205] on button "Select Files" at bounding box center [232, 197] width 84 height 29
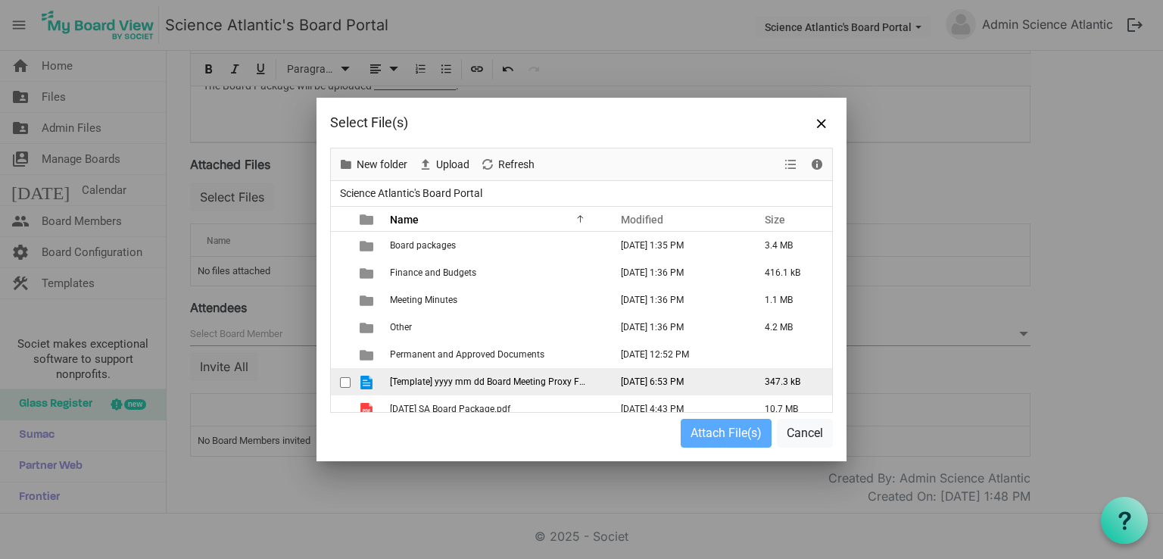
scroll to position [37, 0]
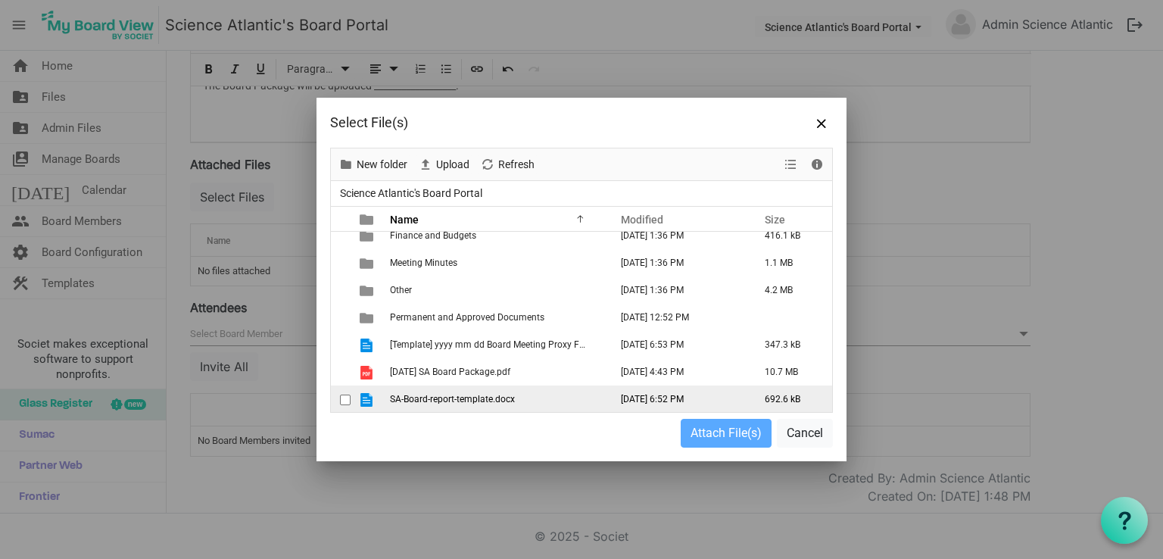
click at [451, 392] on td "SA-Board-report-template.docx" at bounding box center [496, 399] width 220 height 27
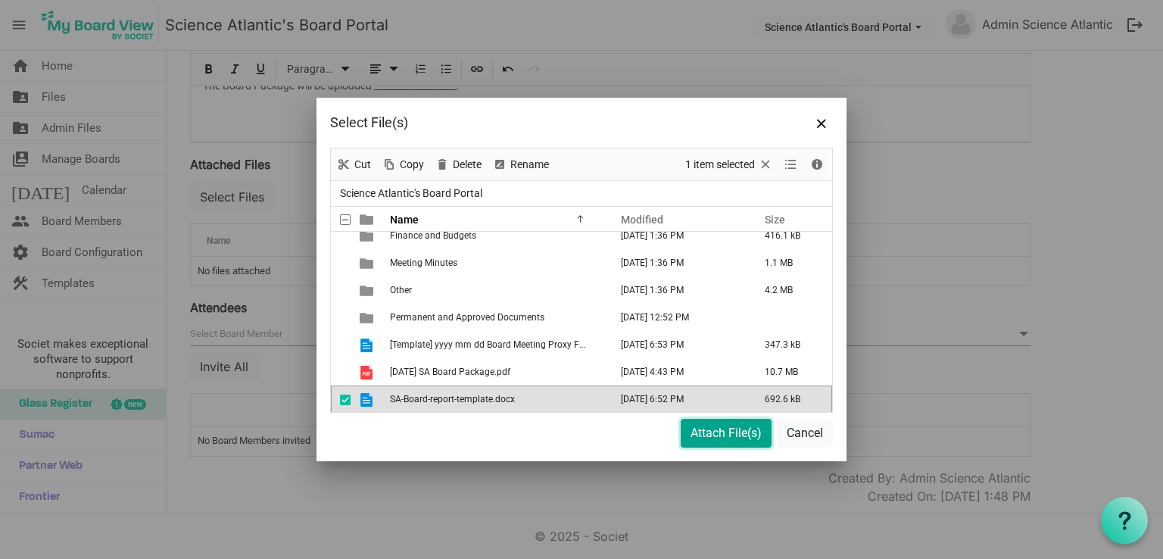
click at [697, 430] on button "Attach File(s)" at bounding box center [726, 433] width 91 height 29
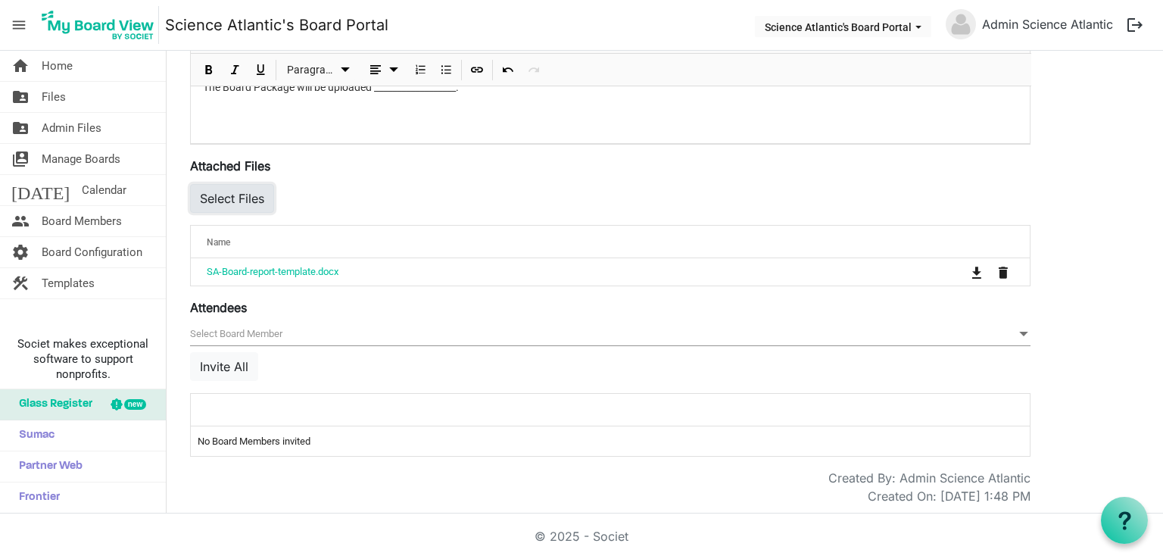
click at [233, 195] on button "Select Files" at bounding box center [232, 198] width 84 height 29
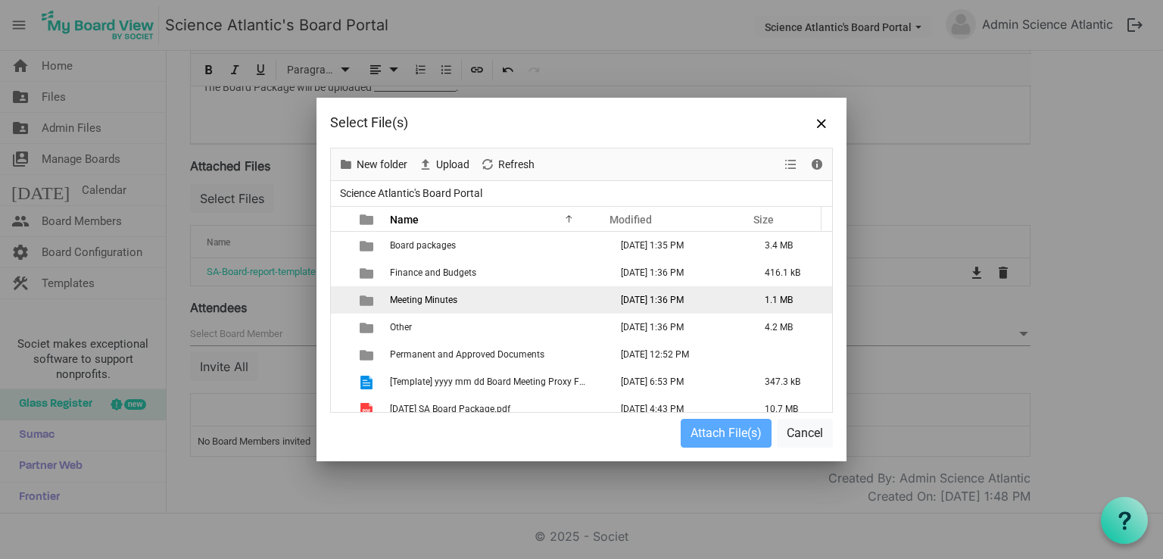
scroll to position [37, 0]
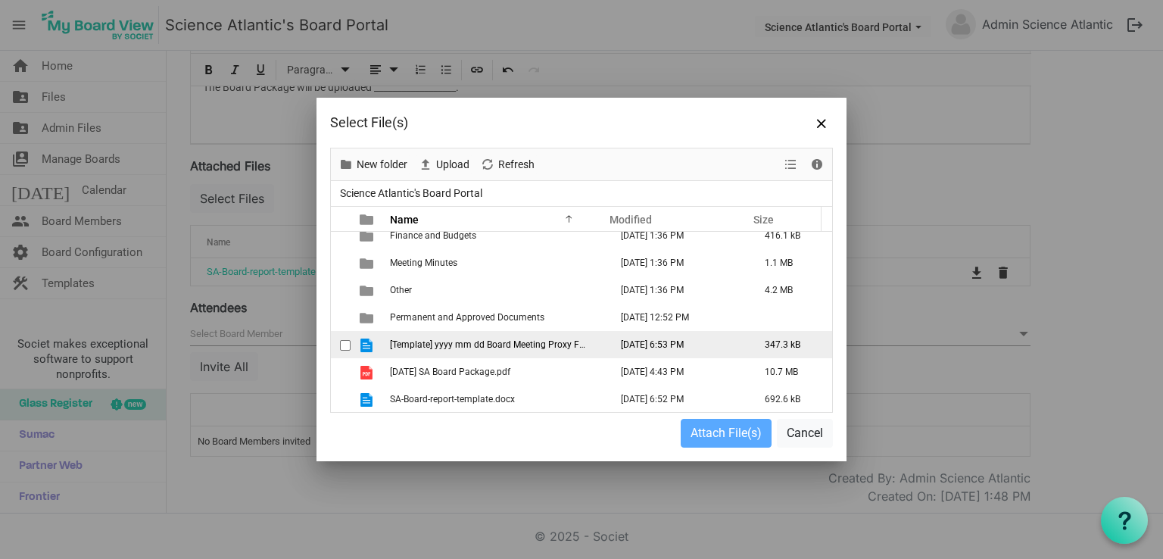
click at [484, 349] on Name"] "[Template] yyyy mm dd Board Meeting Proxy Form.docx" at bounding box center [496, 344] width 220 height 27
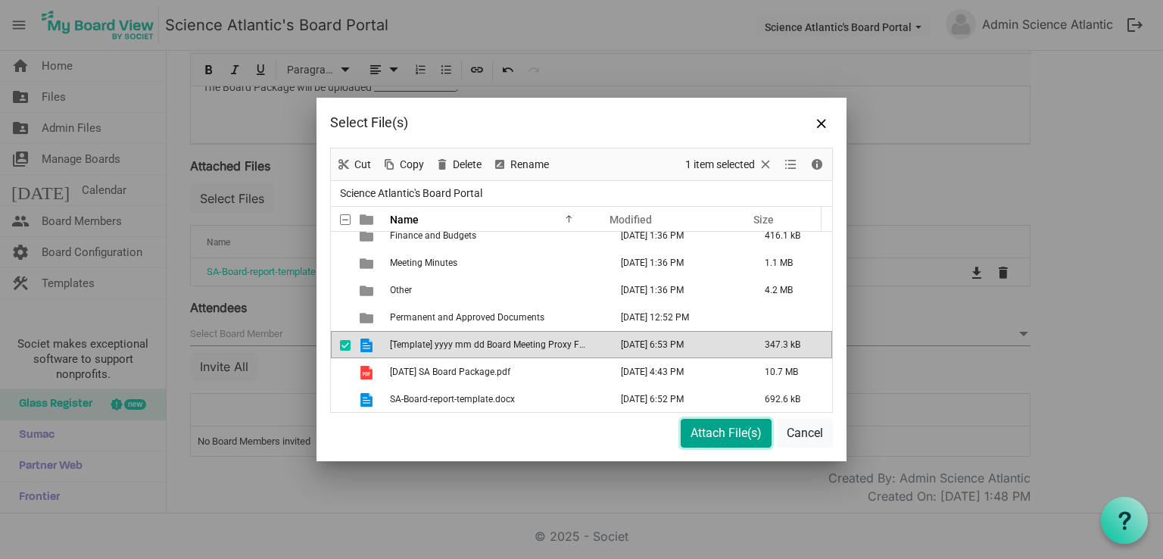
click at [691, 427] on button "Attach File(s)" at bounding box center [726, 433] width 91 height 29
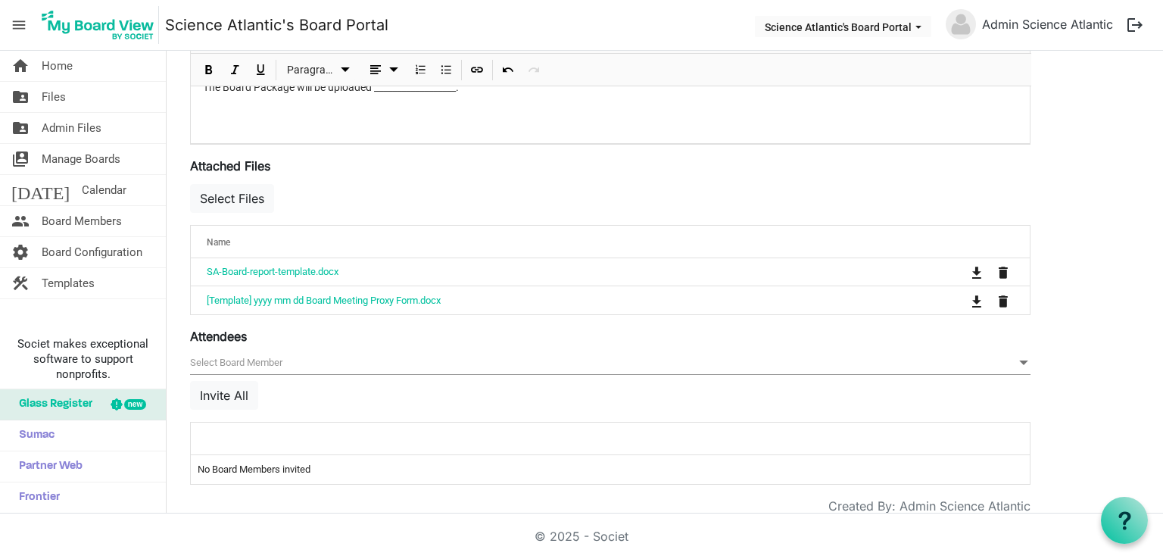
click at [462, 345] on div "Attendees [] null Invite All attendeesGrid_header_table No Board Members invited" at bounding box center [610, 406] width 841 height 158
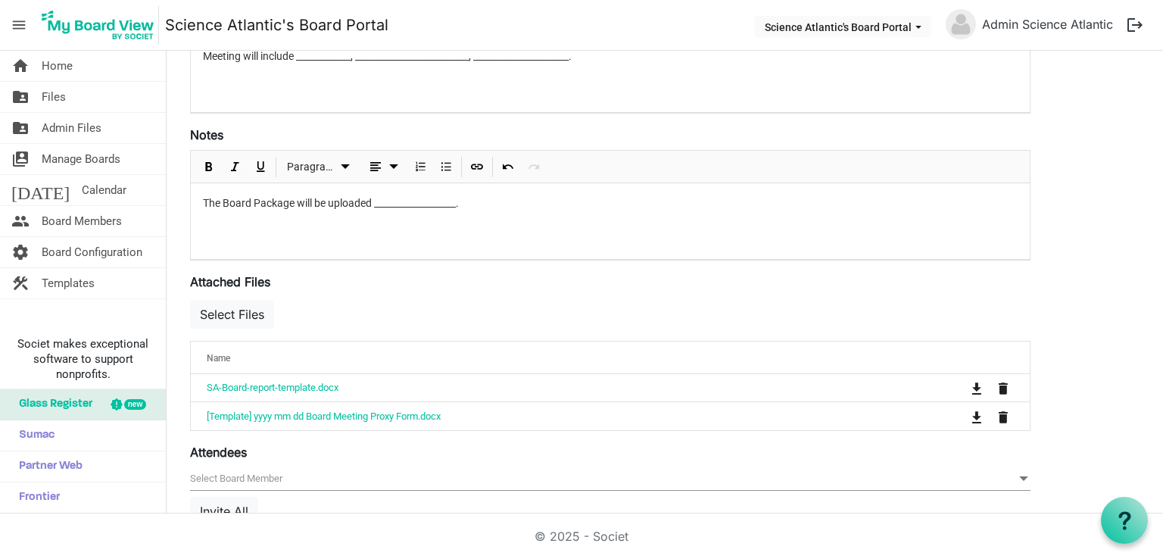
scroll to position [0, 0]
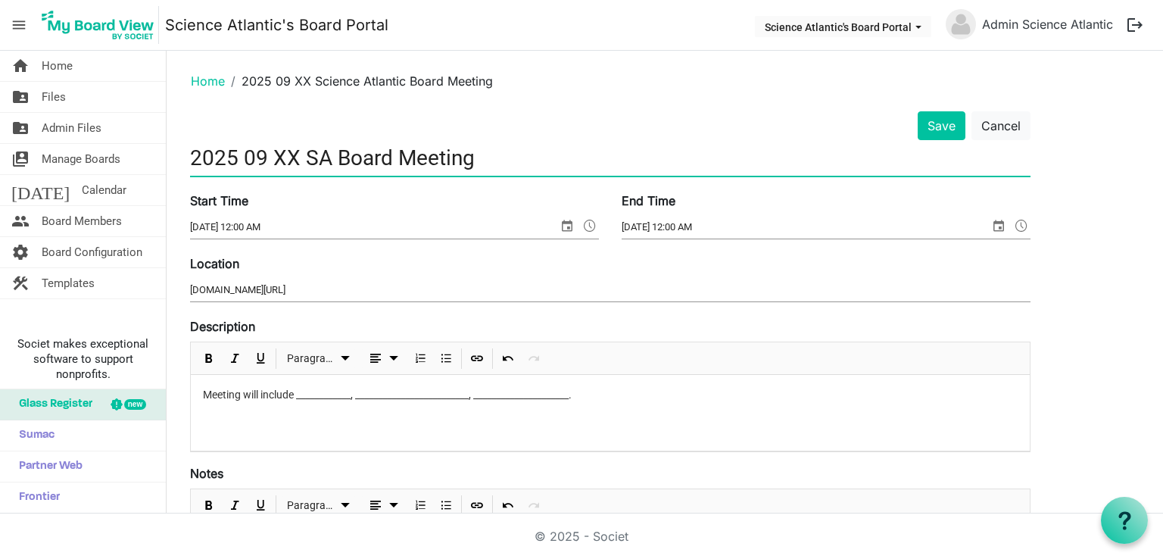
click at [945, 140] on input "2025 09 XX SA Board Meeting" at bounding box center [610, 158] width 841 height 36
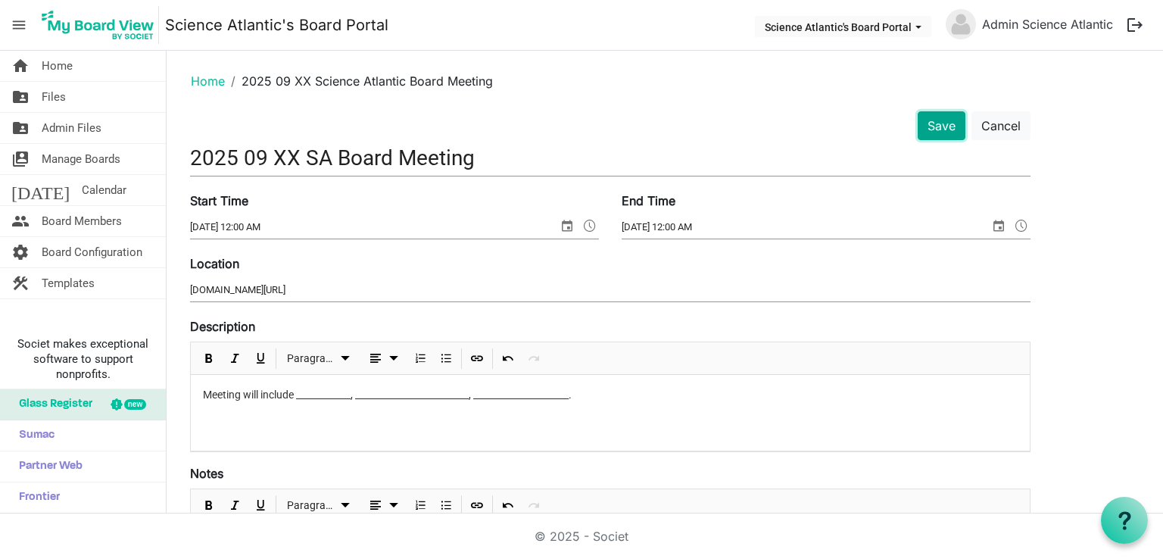
click at [940, 131] on button "Save" at bounding box center [942, 125] width 48 height 29
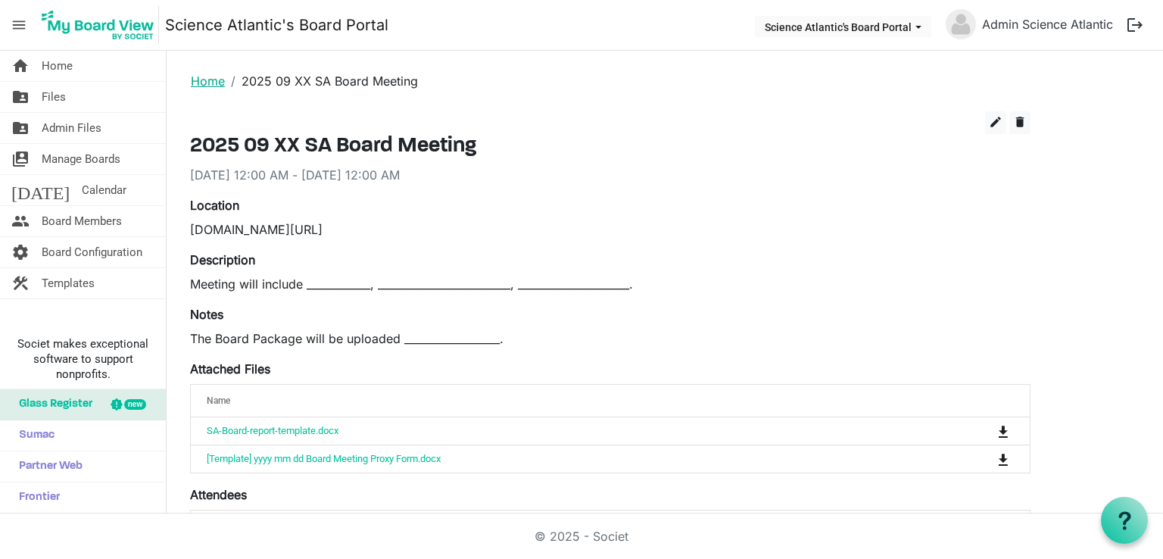
click at [218, 76] on link "Home" at bounding box center [208, 80] width 34 height 15
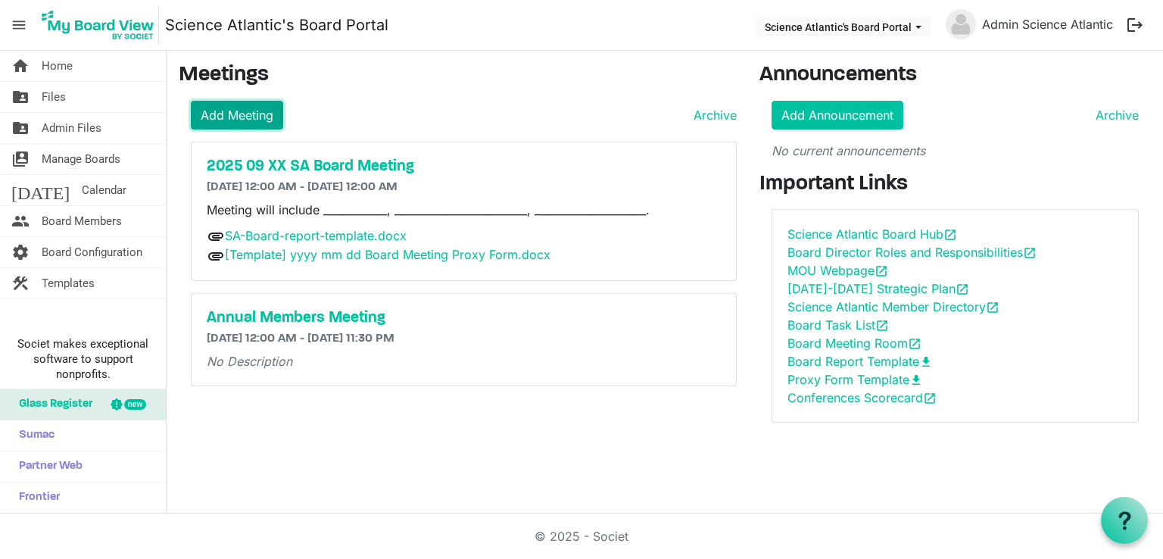
click at [242, 119] on link "Add Meeting" at bounding box center [237, 115] width 92 height 29
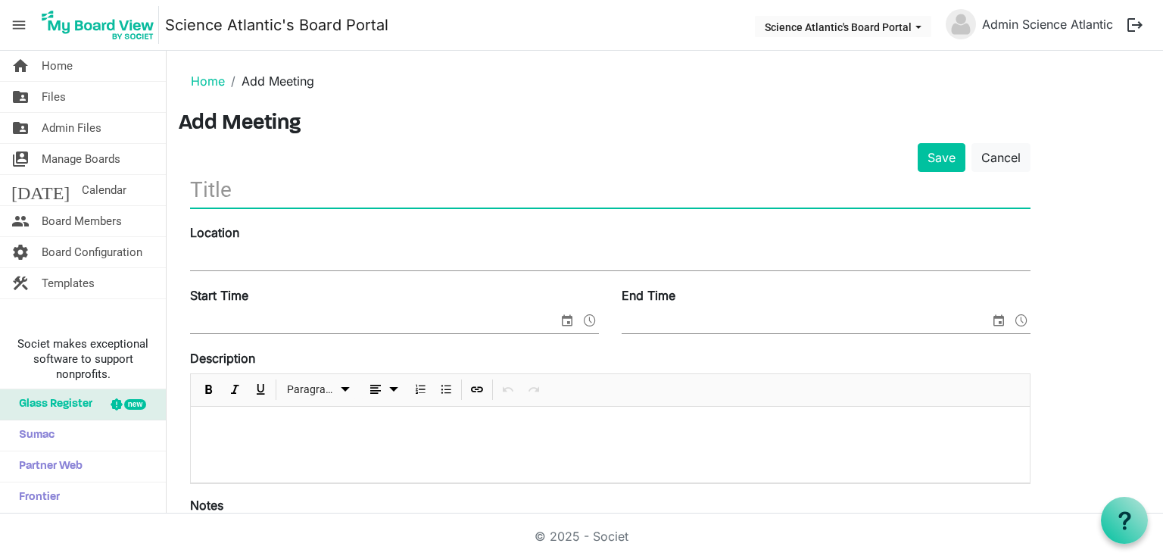
click at [354, 197] on input "text" at bounding box center [610, 190] width 841 height 36
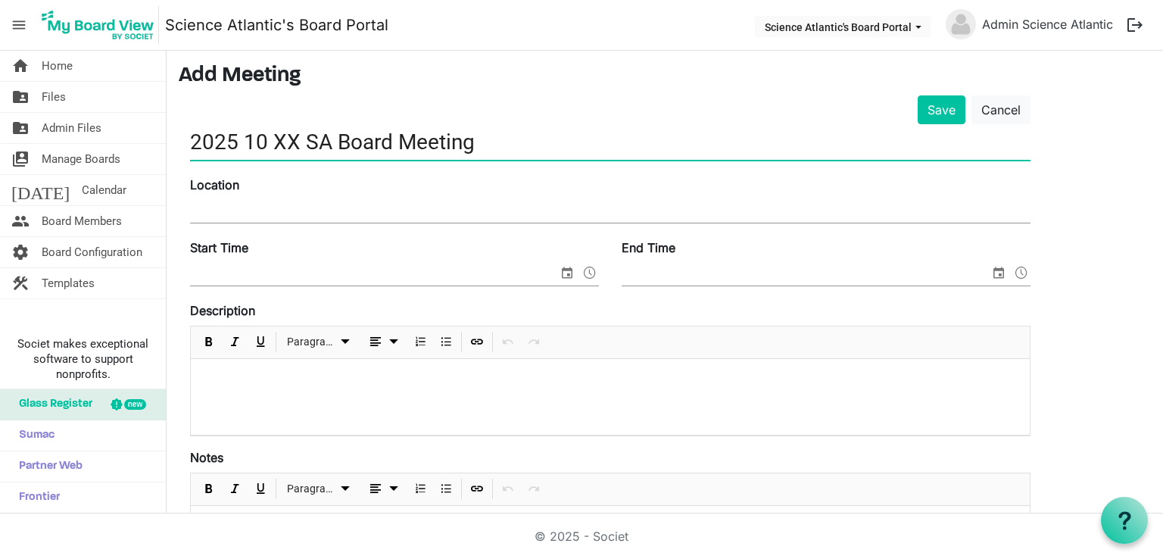
scroll to position [48, 0]
type input "2025 10 XX SA Board Meeting"
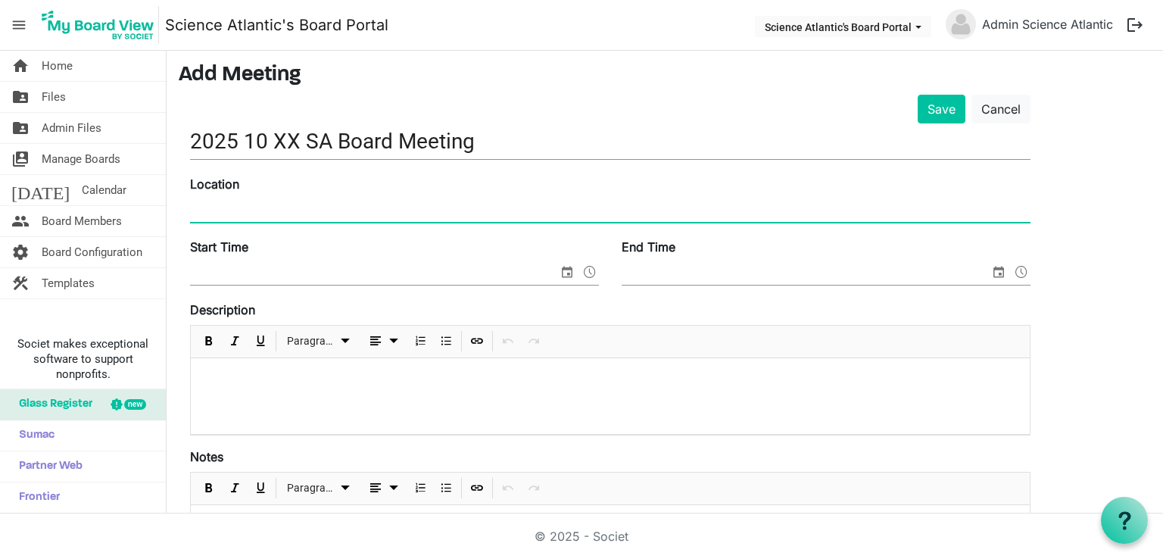
click at [316, 217] on input "Location" at bounding box center [610, 210] width 841 height 23
type input "meet.google.com/xdn-qrsc-dji"
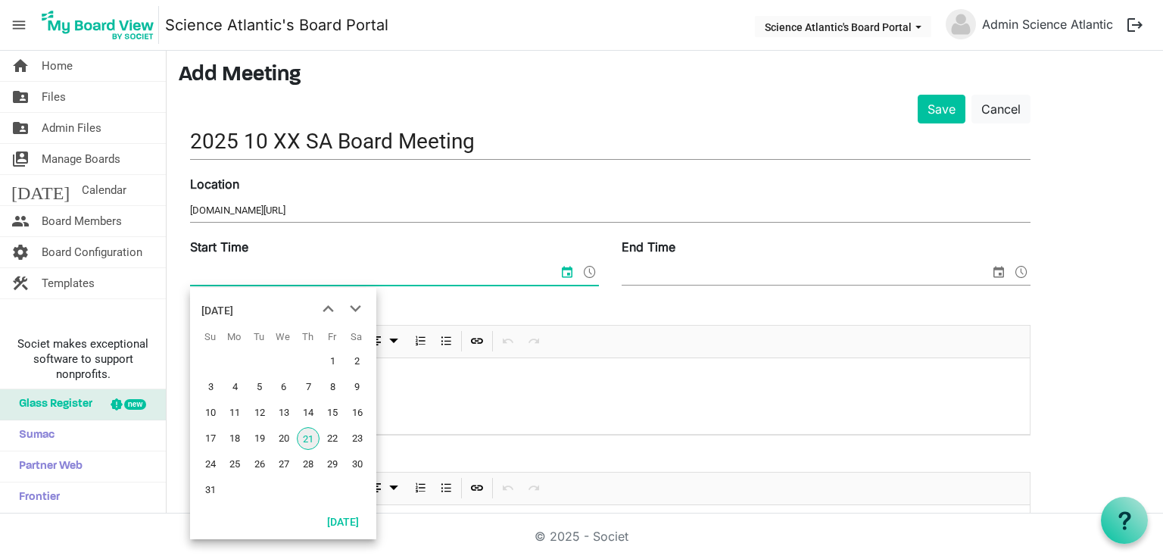
click at [343, 274] on input "Start Time" at bounding box center [374, 273] width 368 height 23
click at [355, 317] on span "next month" at bounding box center [355, 308] width 27 height 27
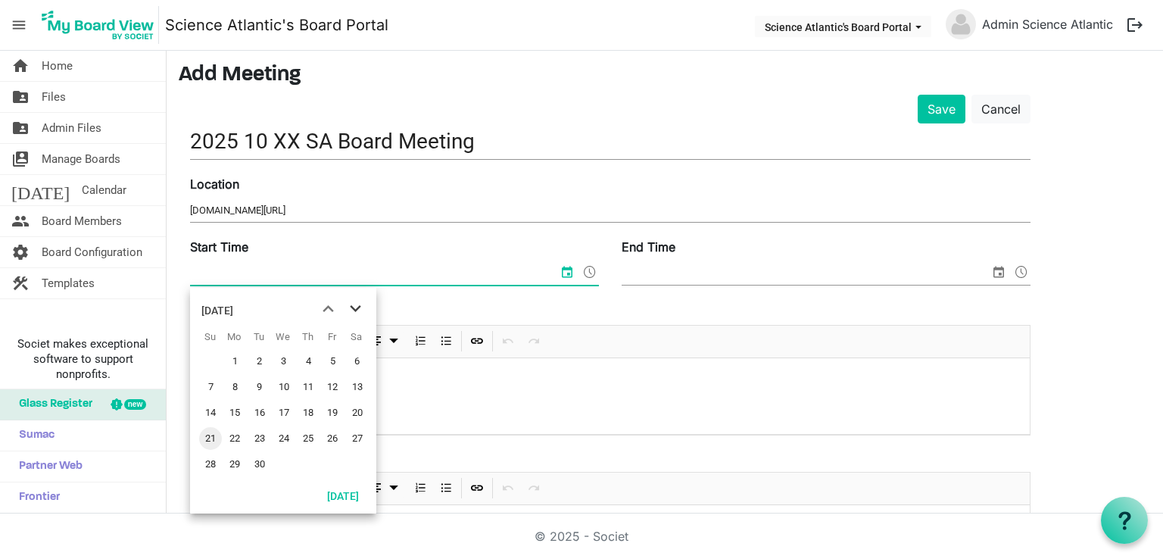
click at [358, 306] on span "next month" at bounding box center [355, 308] width 27 height 27
click at [233, 463] on span "27" at bounding box center [234, 464] width 23 height 23
type input "10/27/2025 12:00 AM"
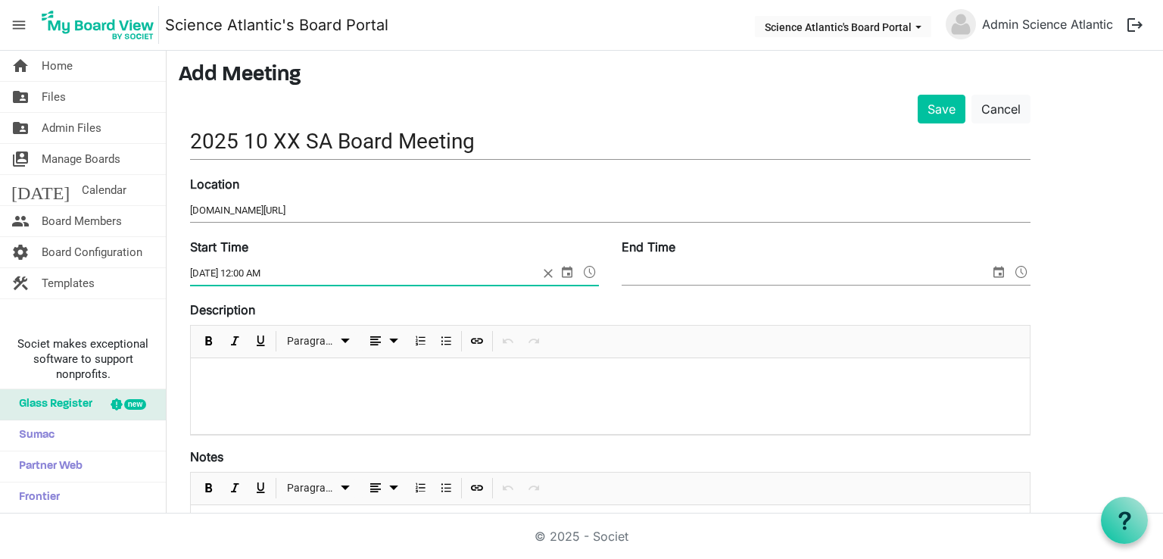
click at [1004, 271] on span "select" at bounding box center [999, 272] width 18 height 20
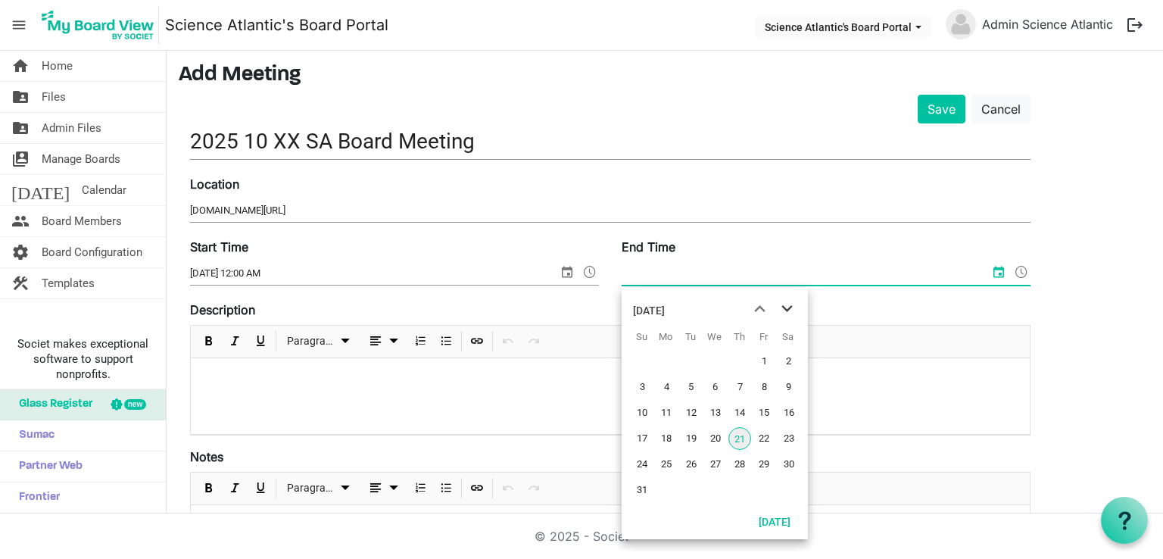
click at [785, 313] on span "next month" at bounding box center [787, 308] width 27 height 27
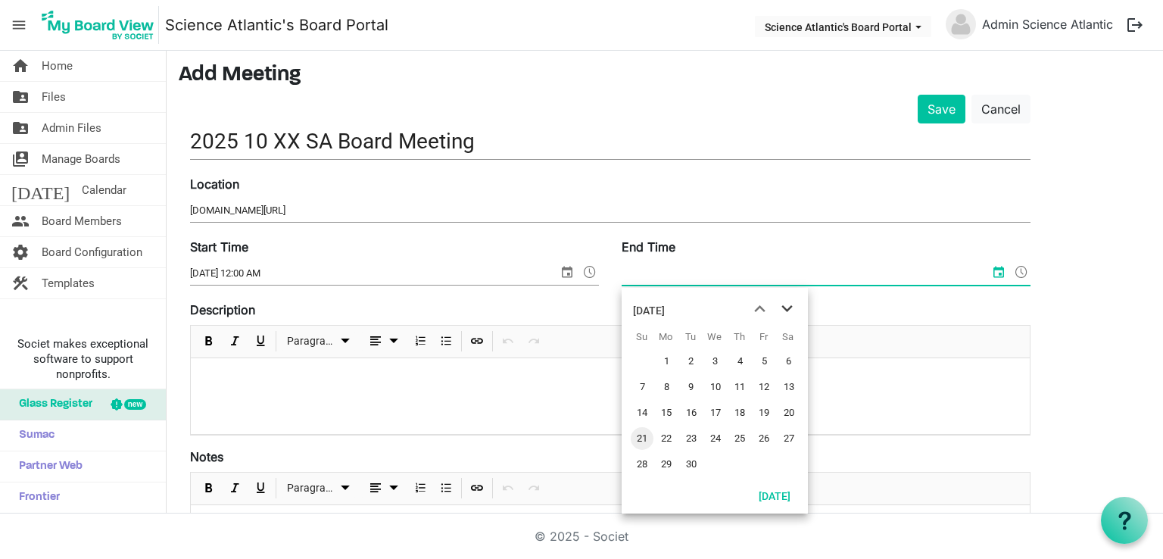
click at [792, 313] on span "next month" at bounding box center [787, 308] width 27 height 27
click at [763, 461] on span "31" at bounding box center [764, 464] width 23 height 23
type input "10/31/2025 12:00 AM"
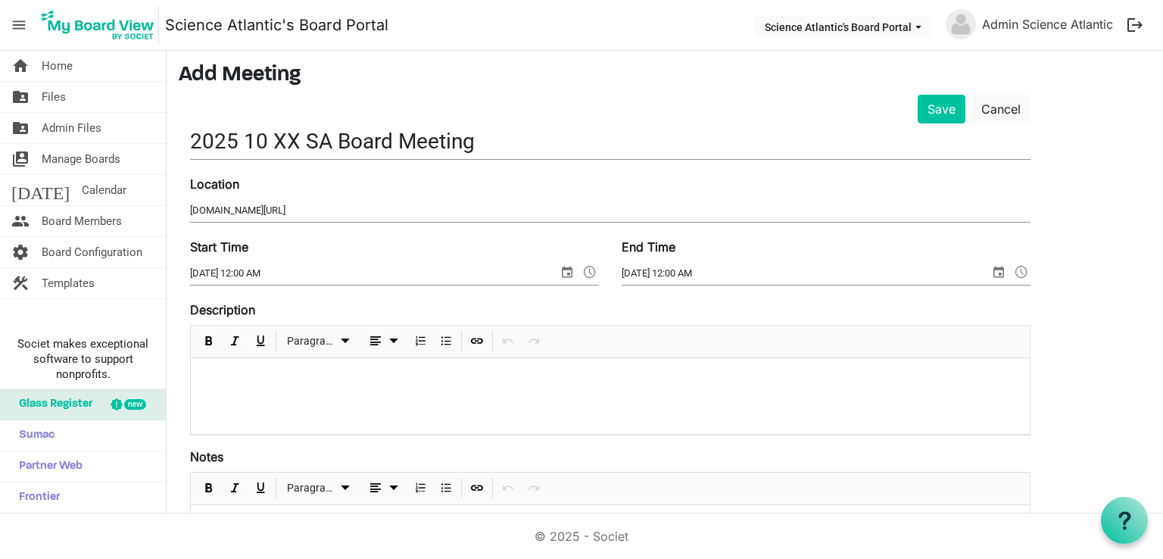
click at [1066, 361] on div "Save Cancel 2025 10 XX SA Board Meeting Location meet.google.com/xdn-qrsc-dji S…" at bounding box center [665, 501] width 973 height 813
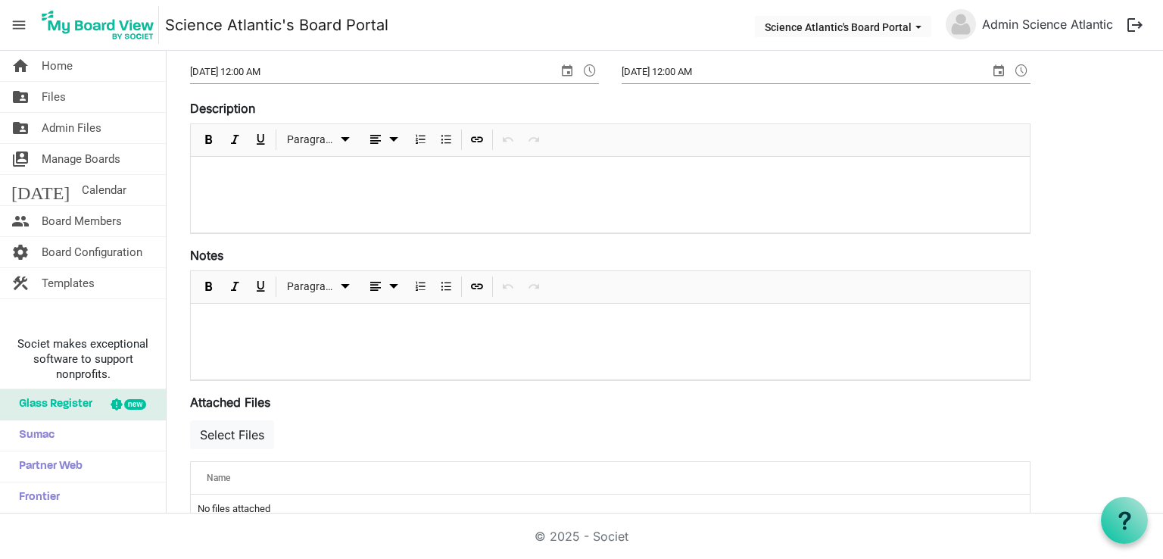
scroll to position [256, 0]
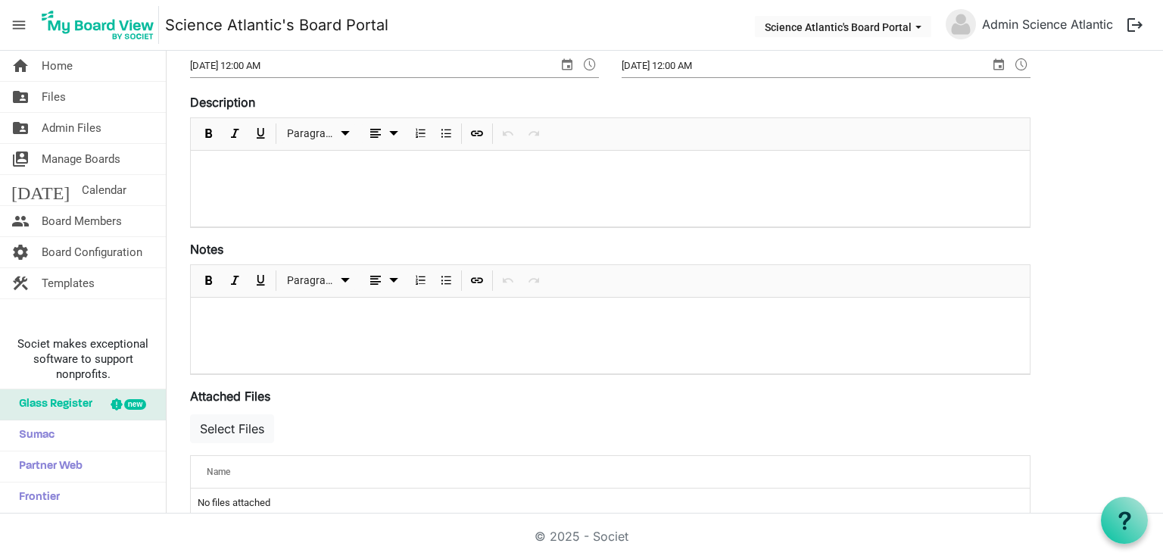
click at [491, 190] on div at bounding box center [610, 189] width 839 height 76
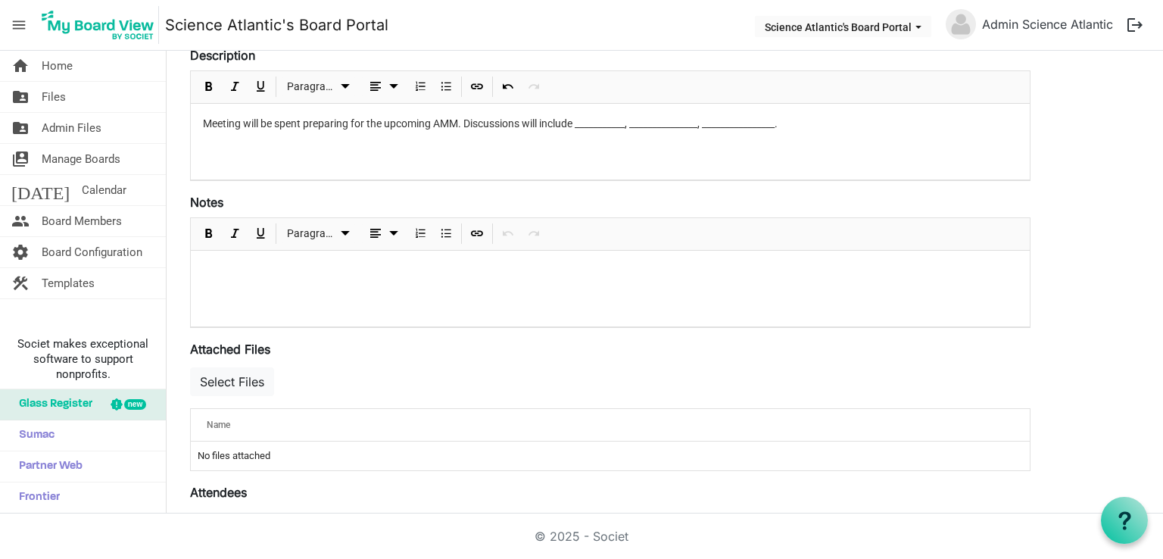
scroll to position [305, 0]
click at [411, 261] on p at bounding box center [610, 269] width 815 height 16
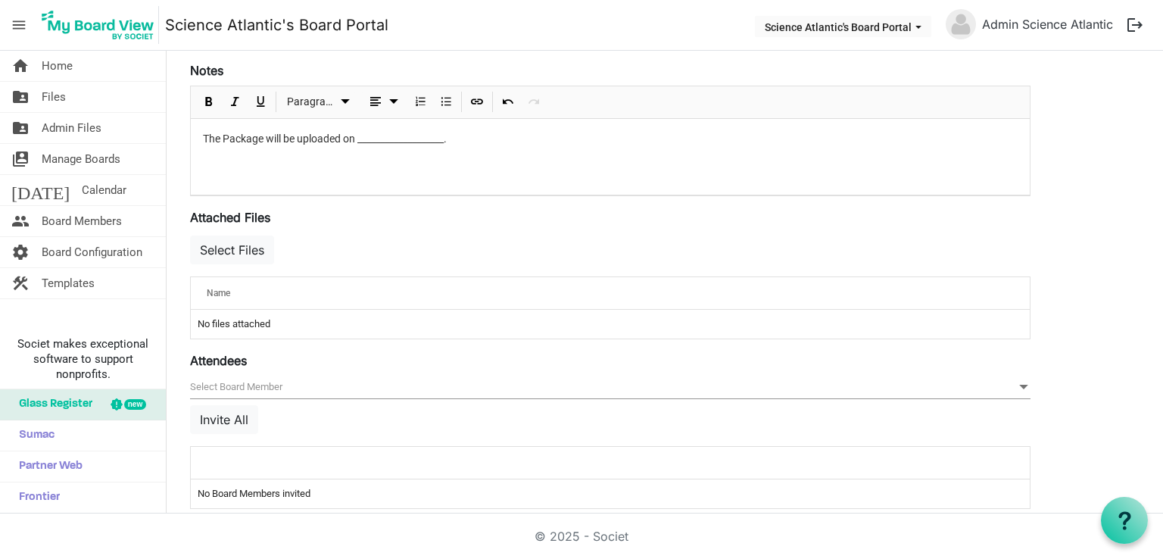
scroll to position [451, 0]
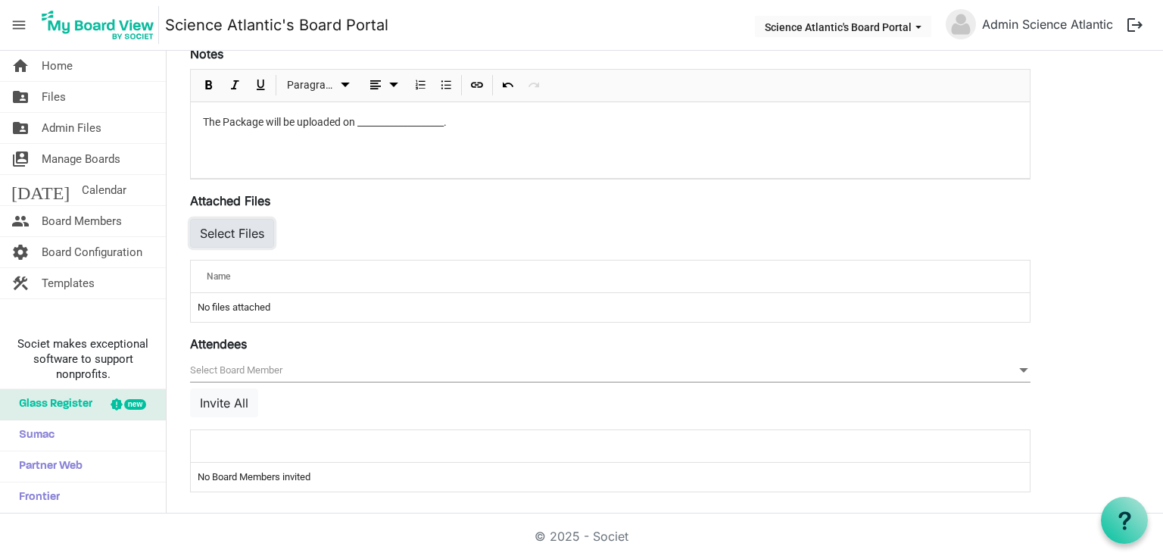
click at [241, 226] on button "Select Files" at bounding box center [232, 233] width 84 height 29
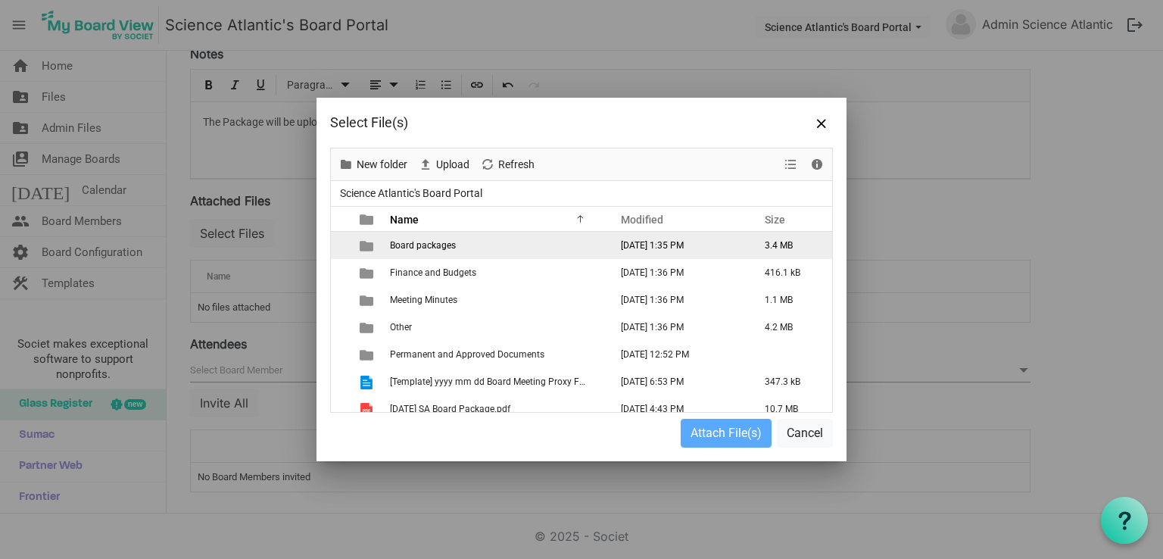
scroll to position [37, 0]
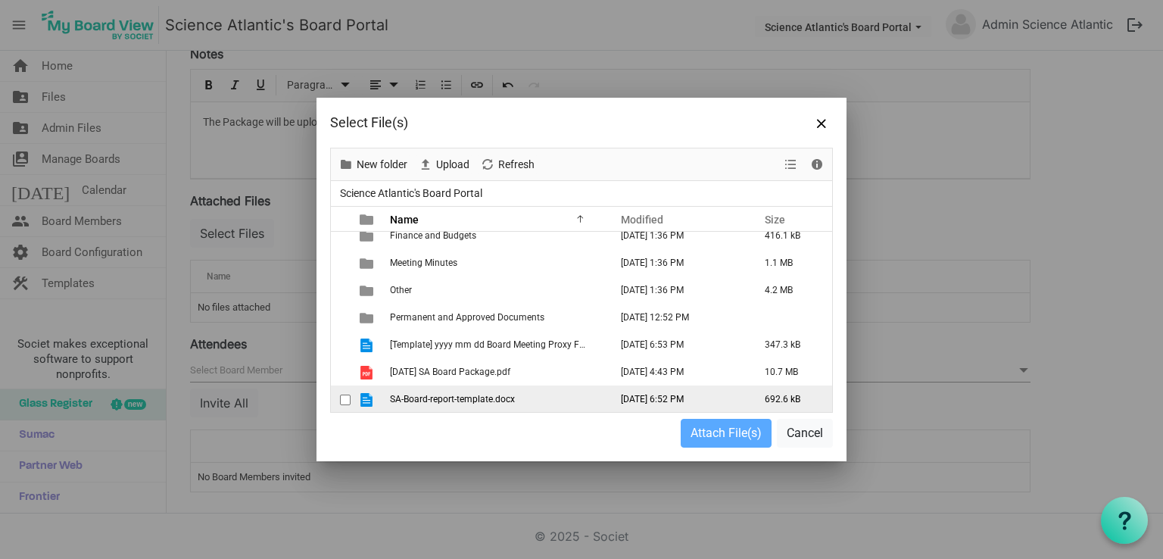
click at [483, 402] on span "SA-Board-report-template.docx" at bounding box center [452, 399] width 125 height 11
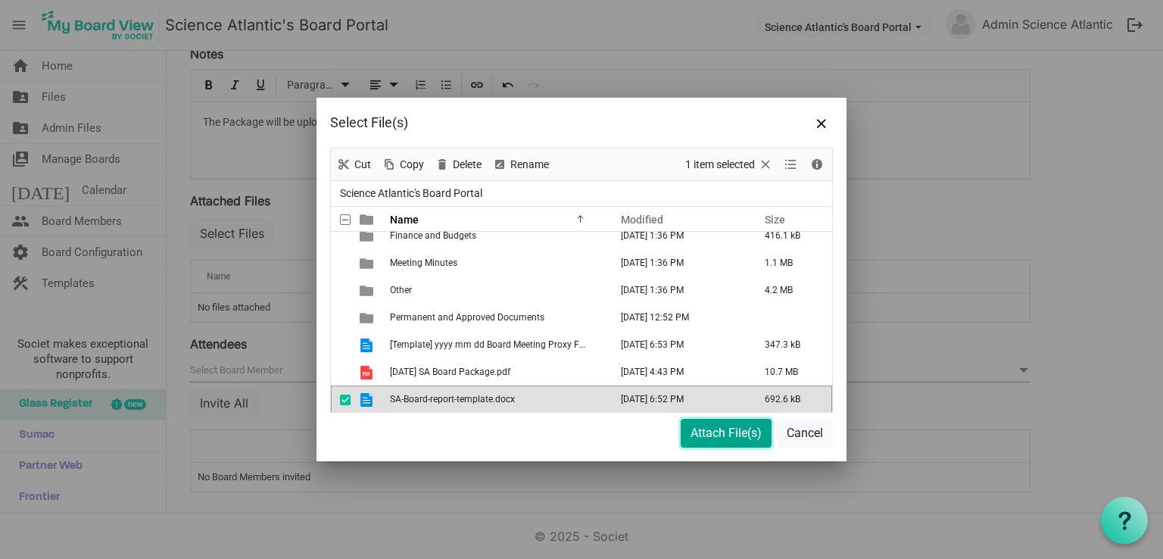
click at [713, 434] on button "Attach File(s)" at bounding box center [726, 433] width 91 height 29
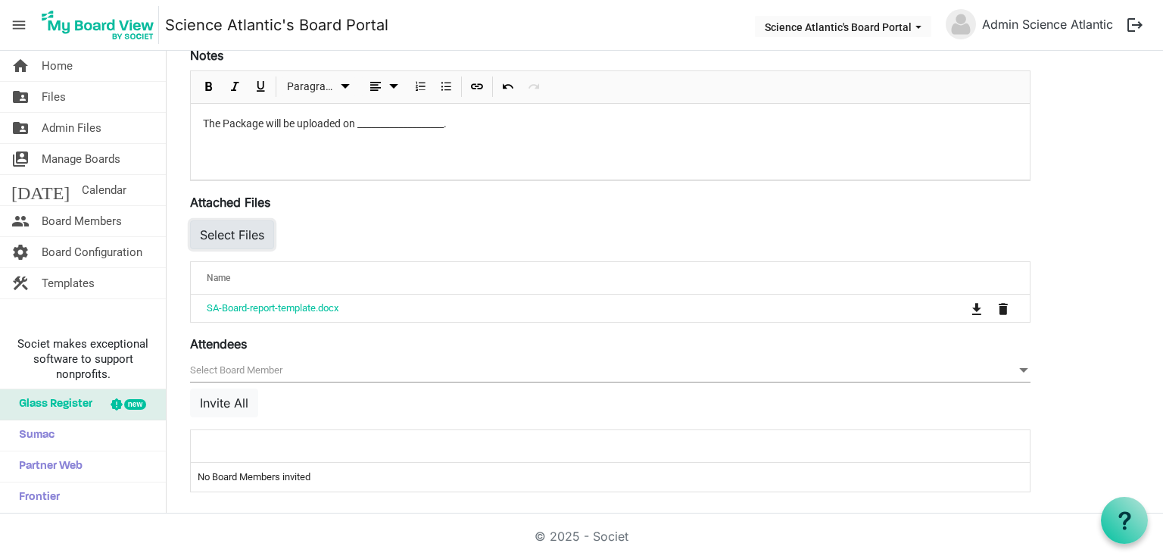
click at [254, 240] on button "Select Files" at bounding box center [232, 234] width 84 height 29
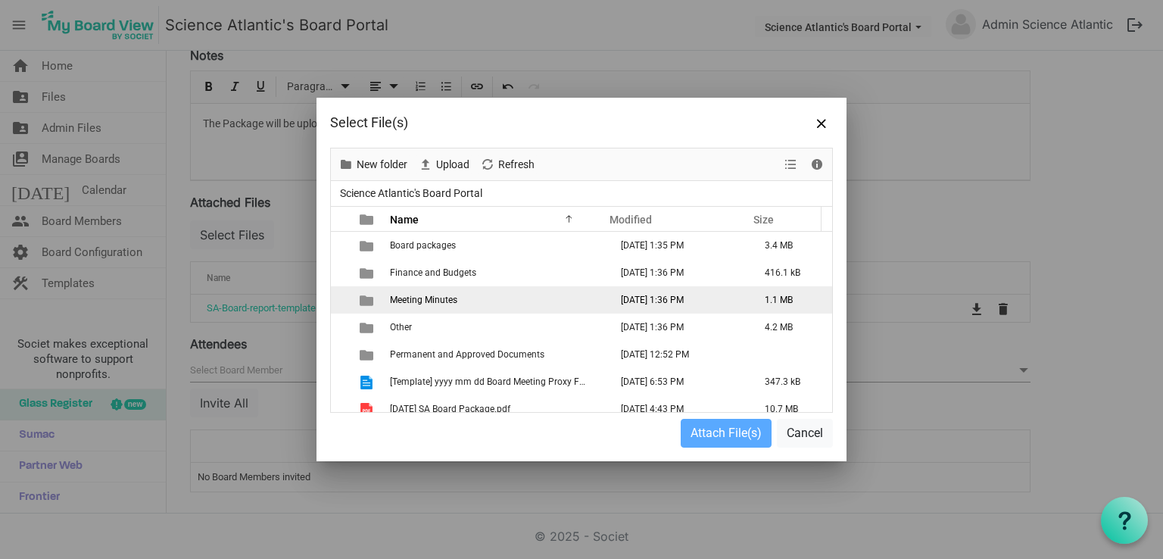
scroll to position [37, 0]
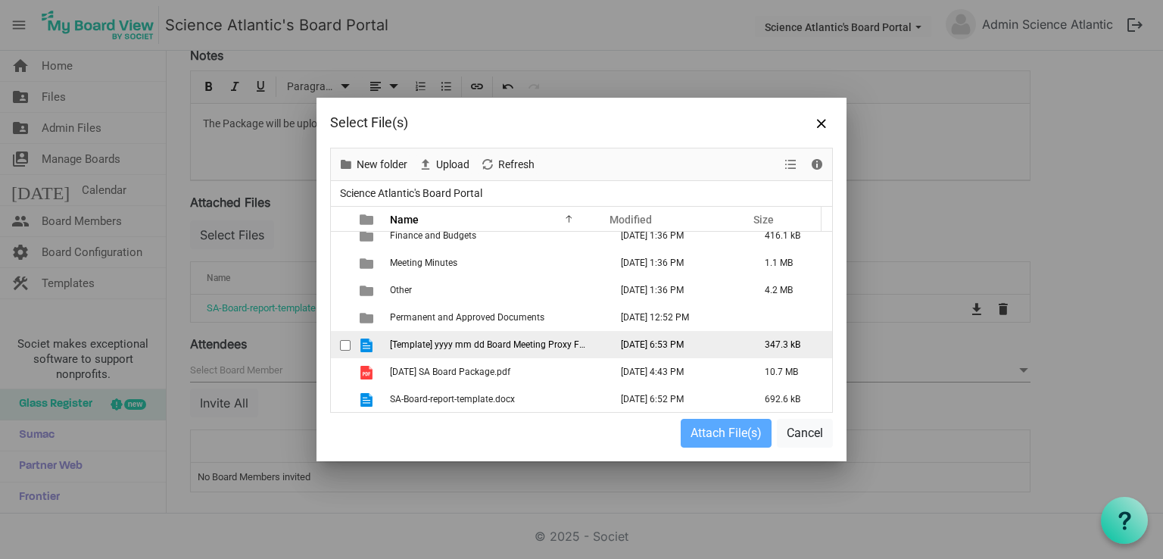
click at [494, 353] on Name"] "[Template] yyyy mm dd Board Meeting Proxy Form.docx" at bounding box center [496, 344] width 220 height 27
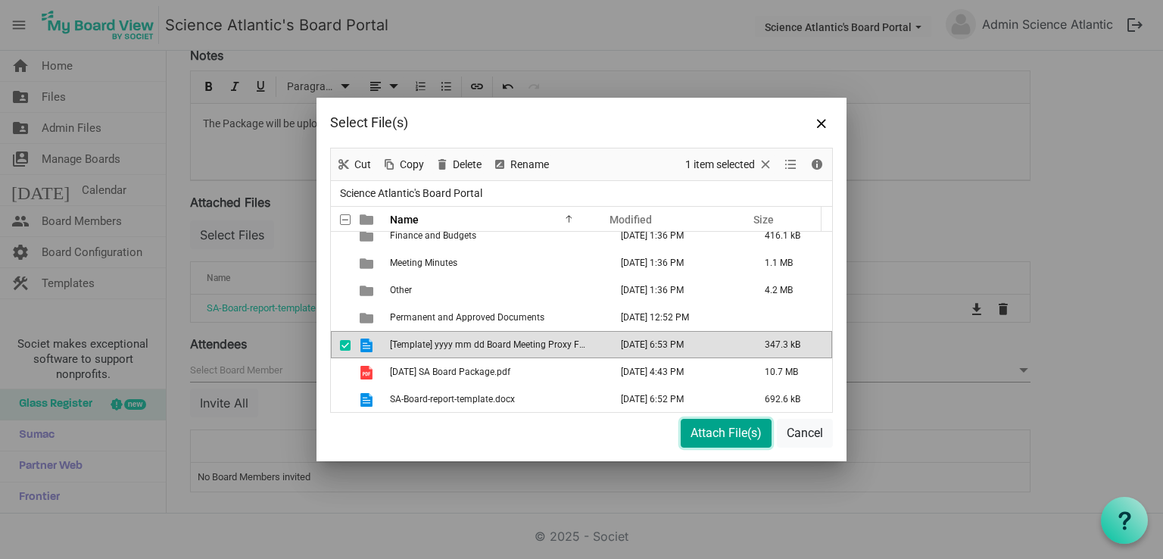
click at [697, 428] on button "Attach File(s)" at bounding box center [726, 433] width 91 height 29
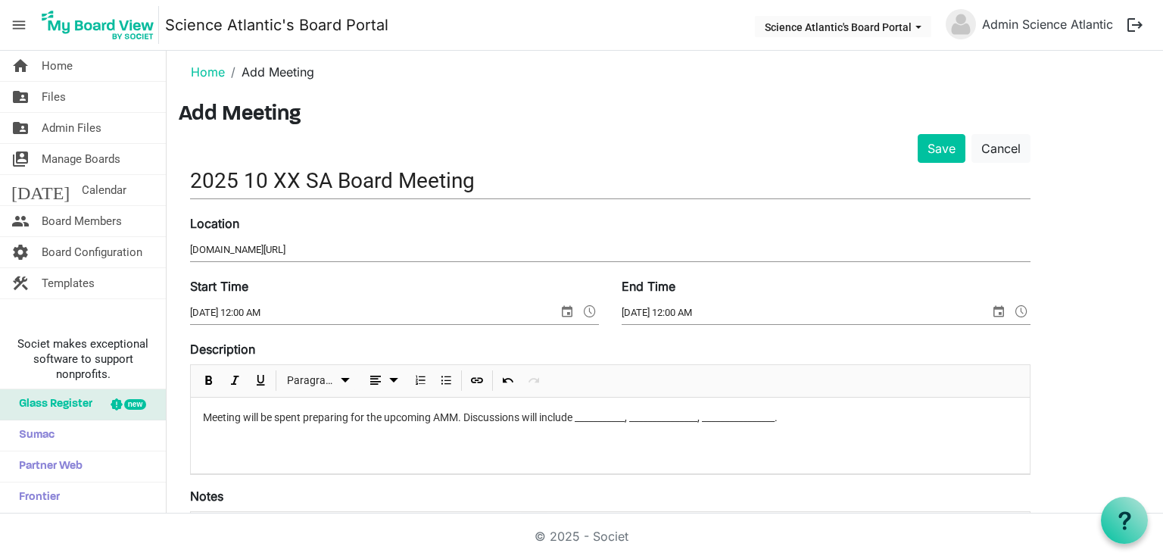
scroll to position [0, 0]
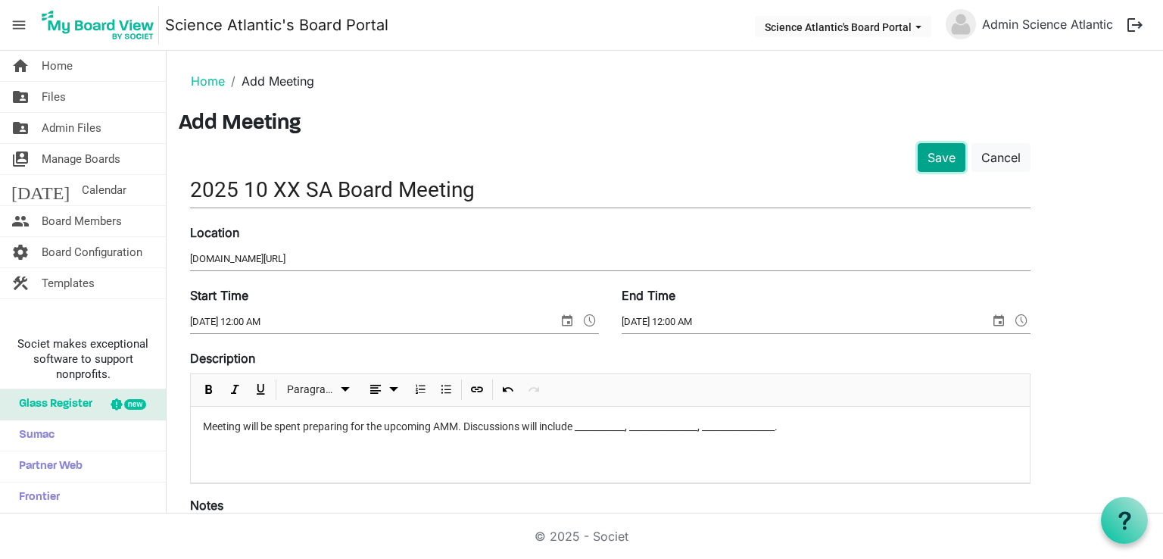
click at [944, 158] on button "Save" at bounding box center [942, 157] width 48 height 29
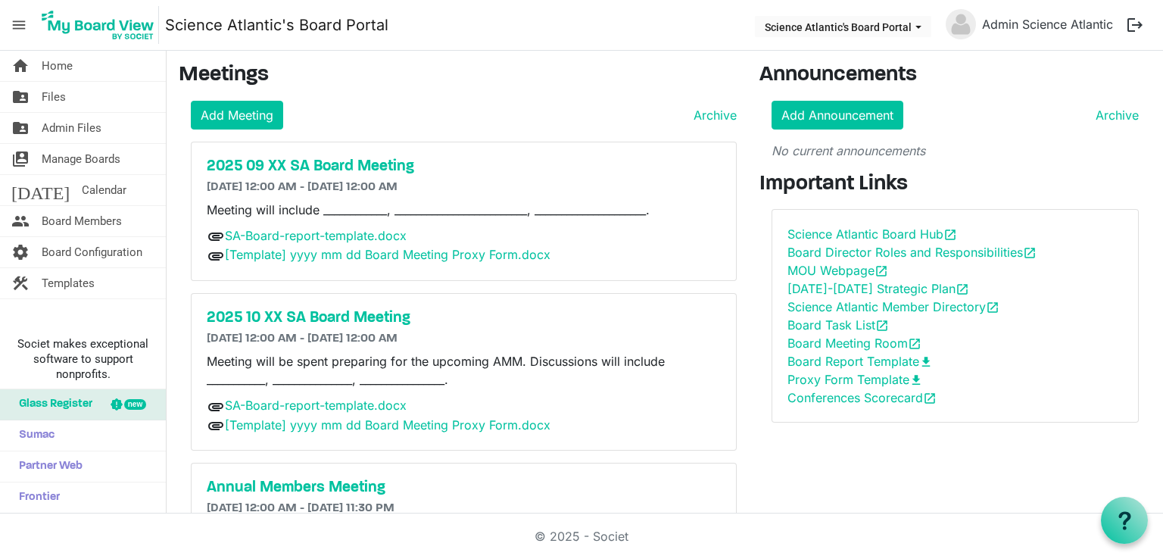
click at [1127, 28] on button "logout" at bounding box center [1135, 25] width 32 height 32
